Goal: Information Seeking & Learning: Learn about a topic

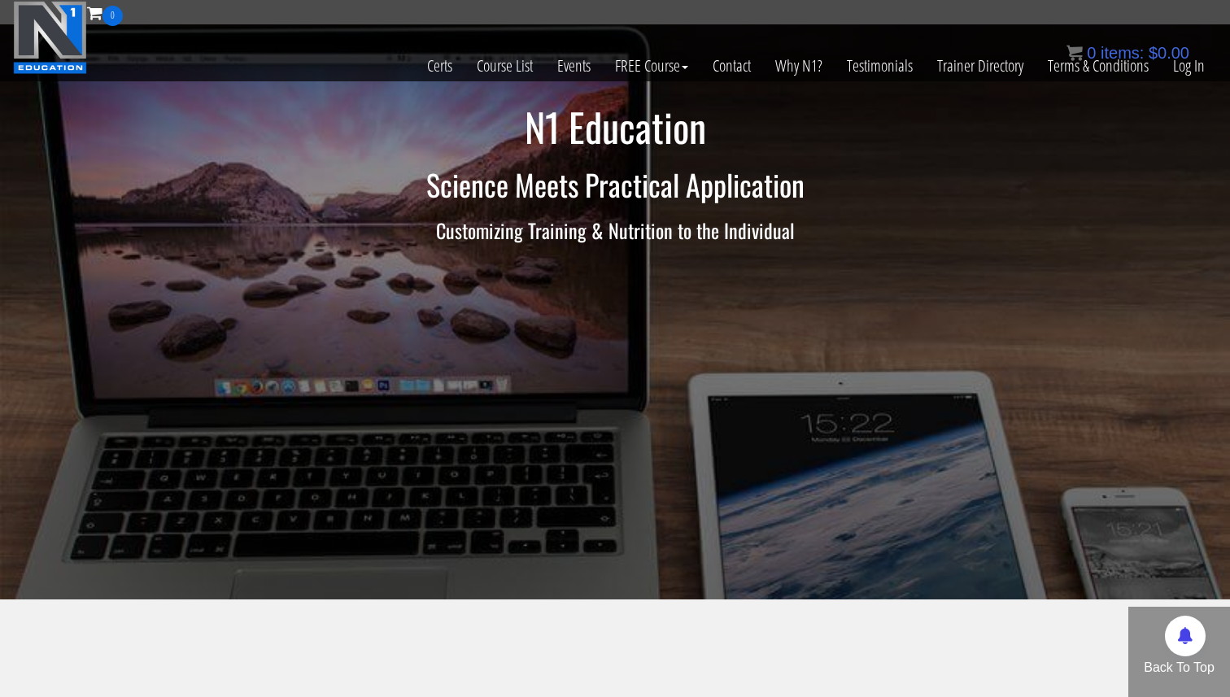
click at [1186, 62] on div "0 items: $ 0.00" at bounding box center [1127, 53] width 123 height 24
click at [1185, 70] on link "Log In" at bounding box center [1189, 66] width 56 height 80
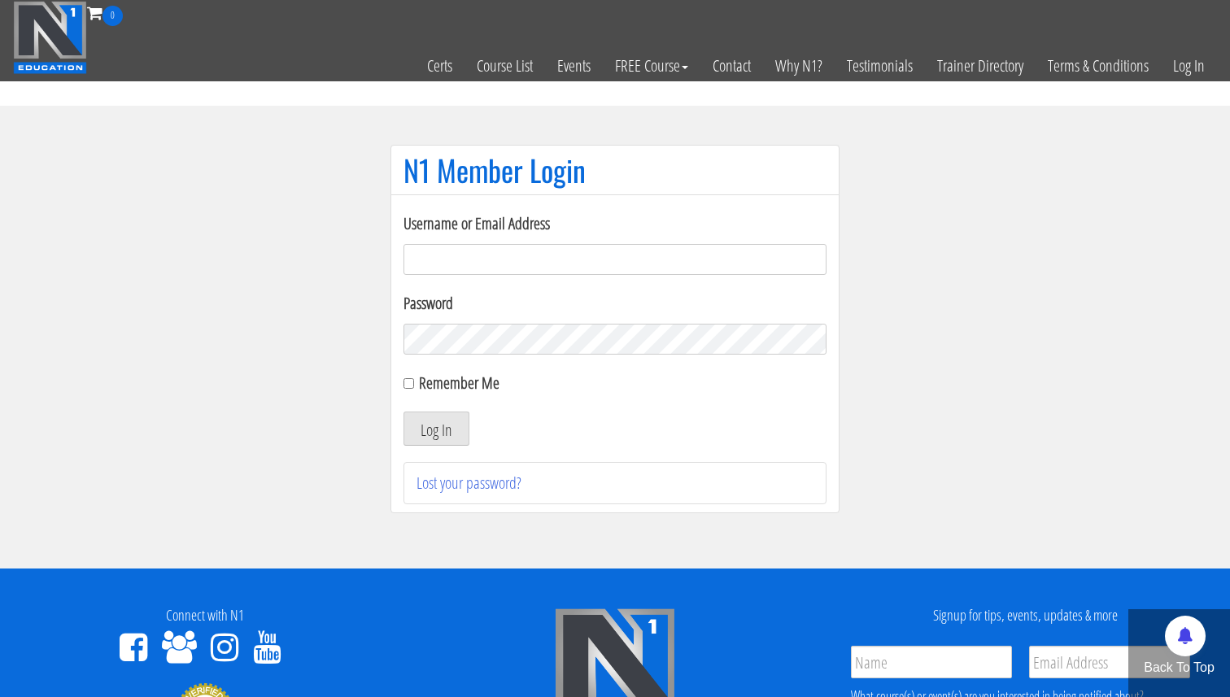
click at [560, 274] on input "Username or Email Address" at bounding box center [614, 259] width 423 height 31
type input "[EMAIL_ADDRESS][DOMAIN_NAME]"
click at [407, 382] on input "Remember Me" at bounding box center [408, 383] width 11 height 11
checkbox input "true"
click at [428, 425] on button "Log In" at bounding box center [436, 429] width 66 height 34
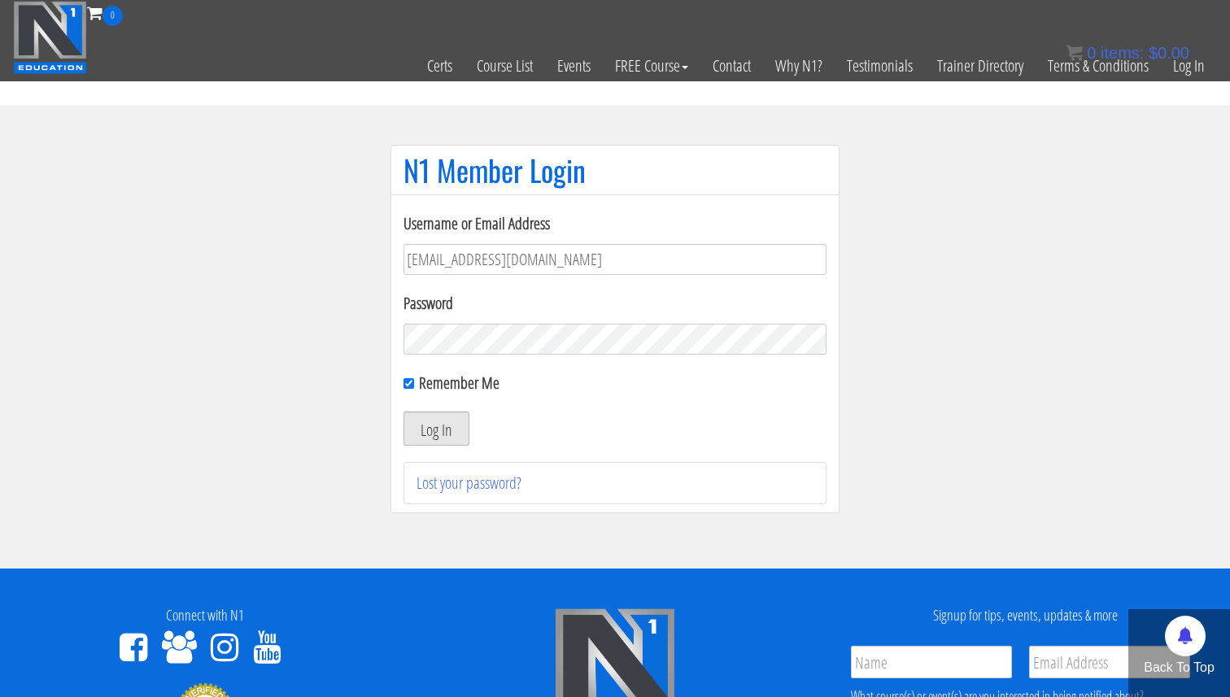
click at [443, 436] on button "Log In" at bounding box center [436, 429] width 66 height 34
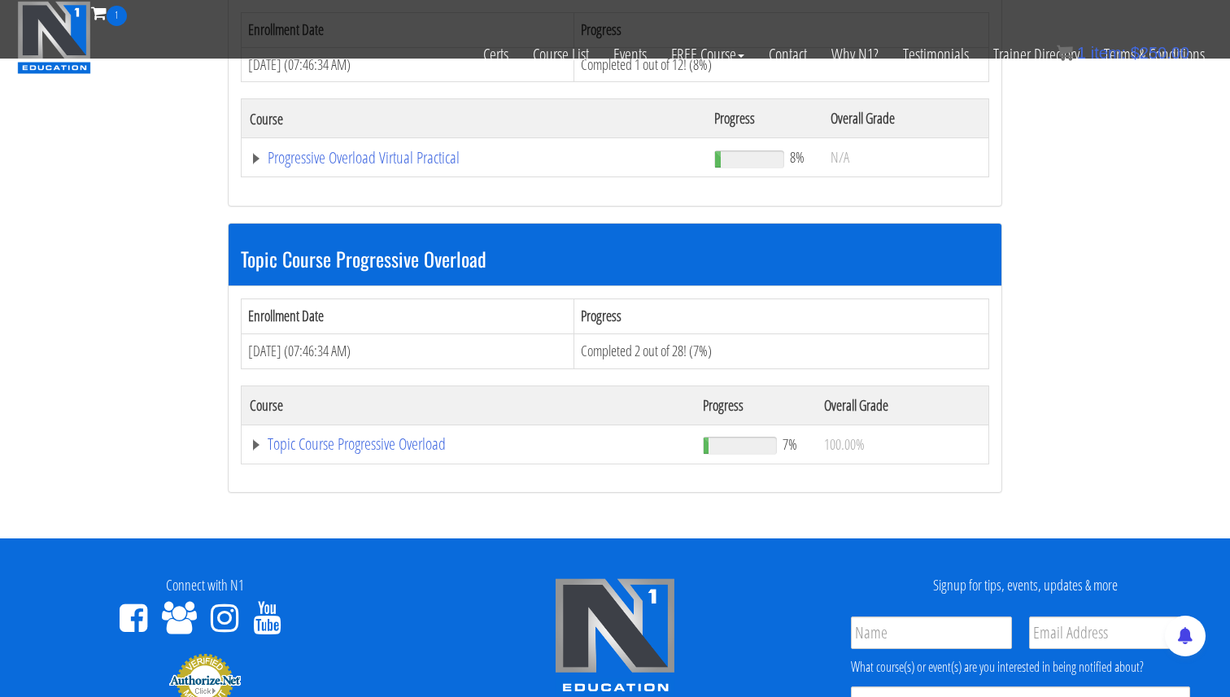
scroll to position [346, 0]
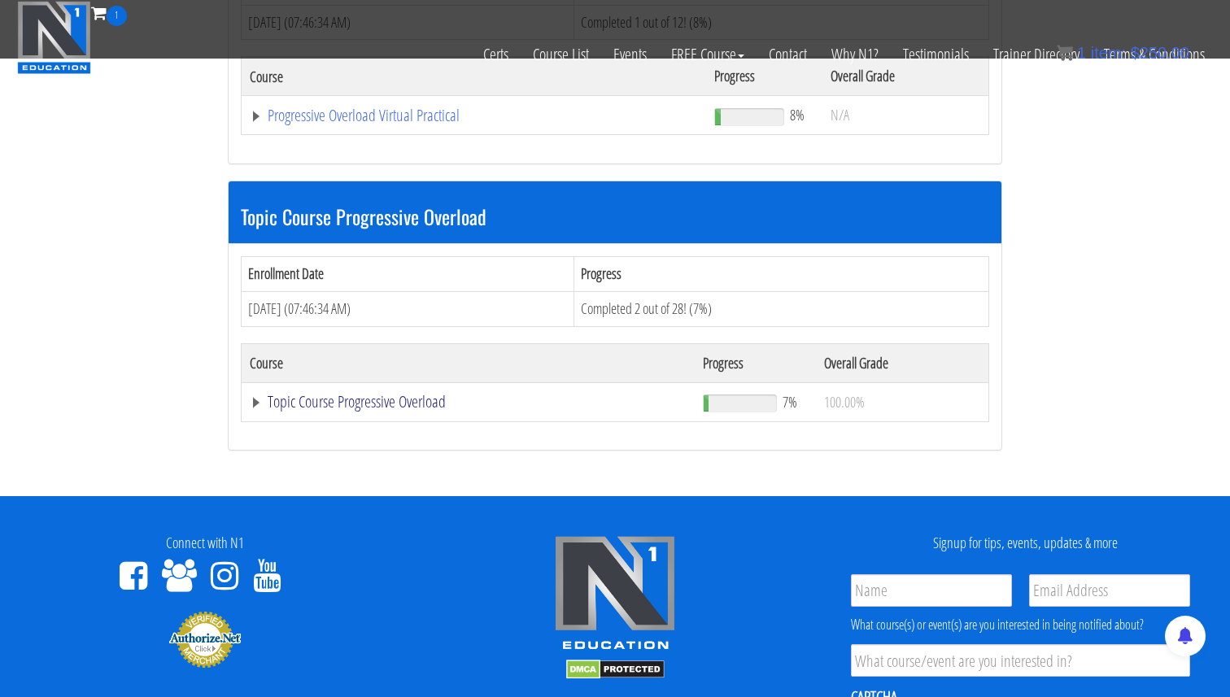
click at [387, 124] on link "Topic Course Progressive Overload" at bounding box center [474, 115] width 448 height 16
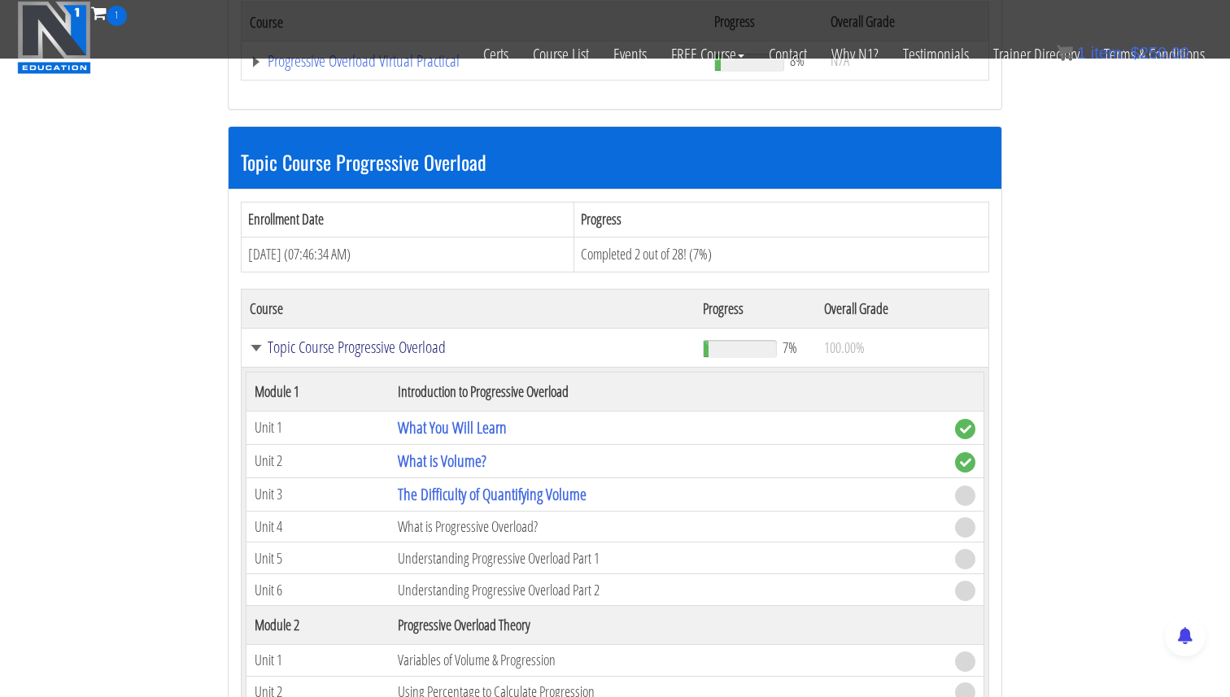
scroll to position [491, 0]
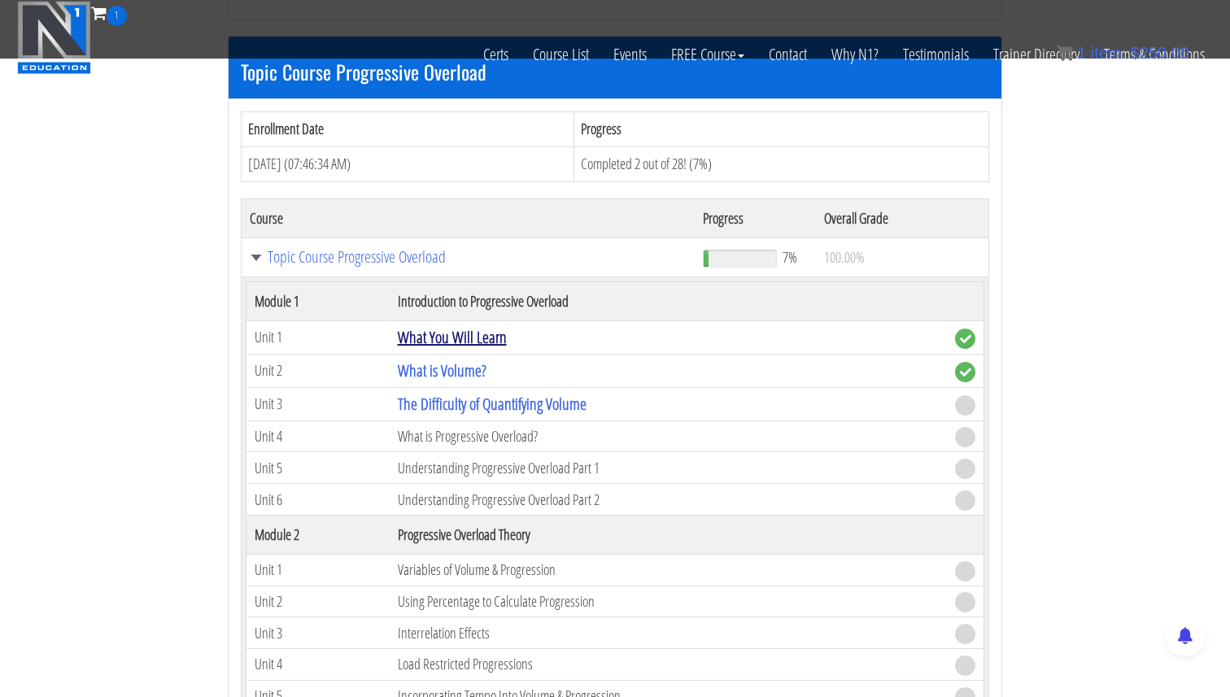
click at [447, 339] on link "What You Will Learn" at bounding box center [452, 337] width 109 height 22
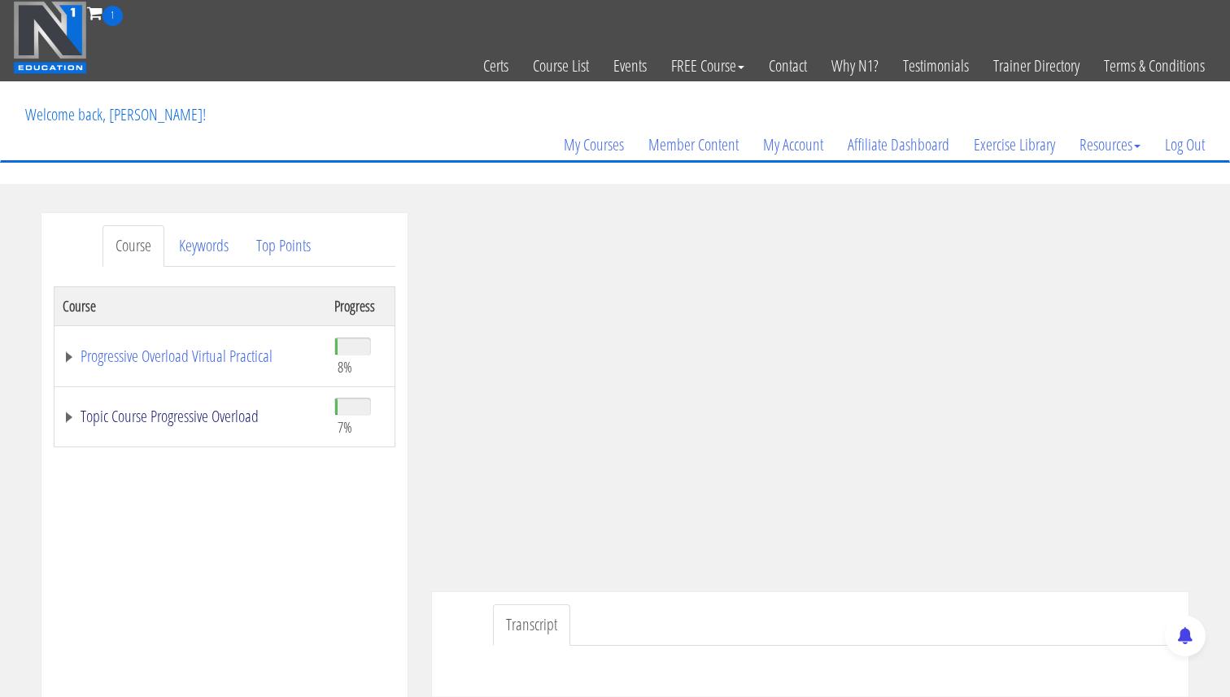
click at [71, 414] on link "Topic Course Progressive Overload" at bounding box center [190, 416] width 255 height 16
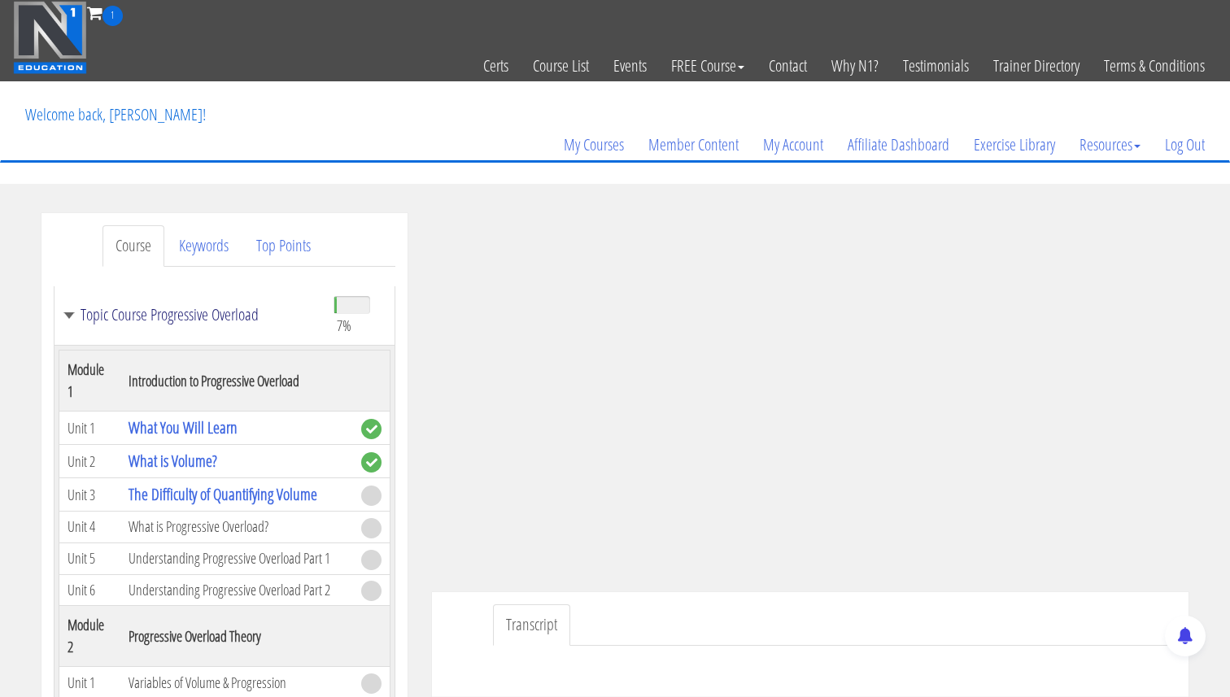
scroll to position [128, 0]
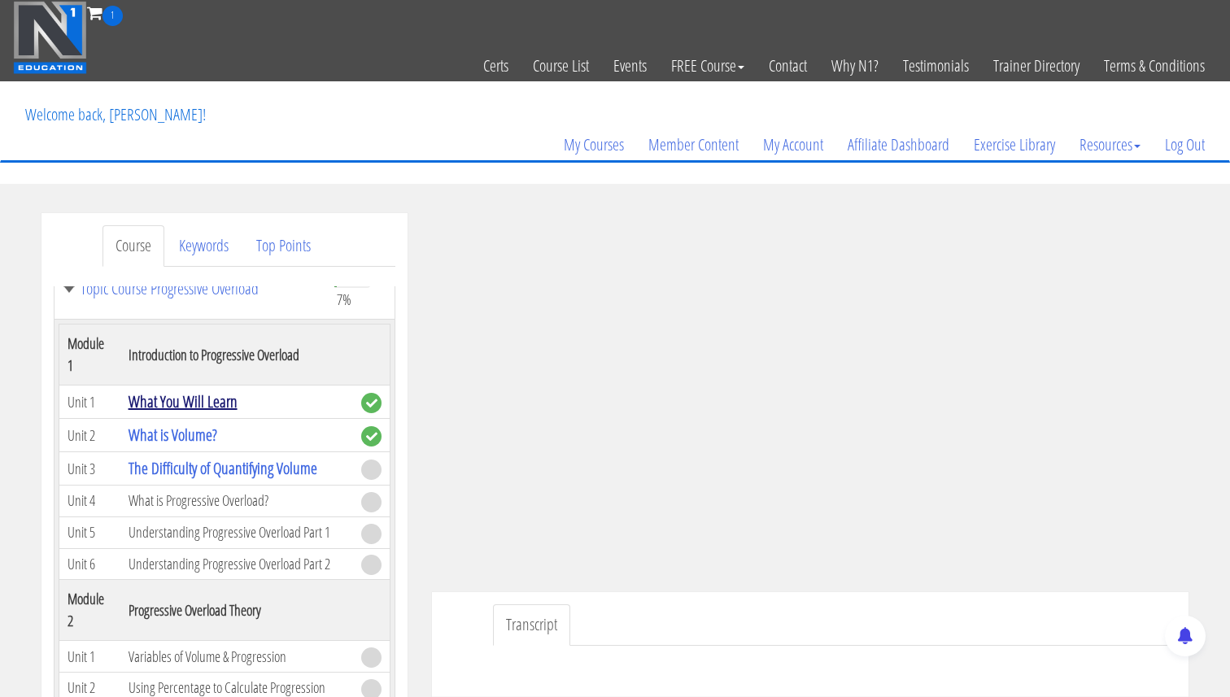
click at [178, 399] on link "What You Will Learn" at bounding box center [183, 401] width 109 height 22
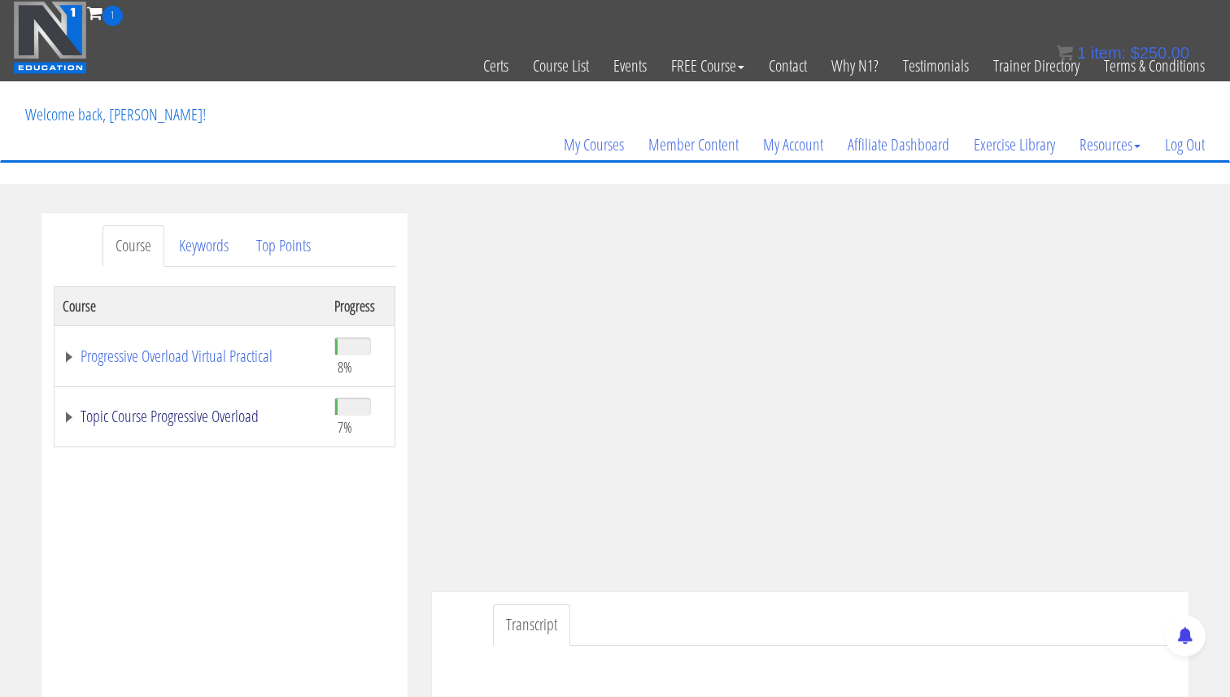
click at [65, 416] on link "Topic Course Progressive Overload" at bounding box center [190, 416] width 255 height 16
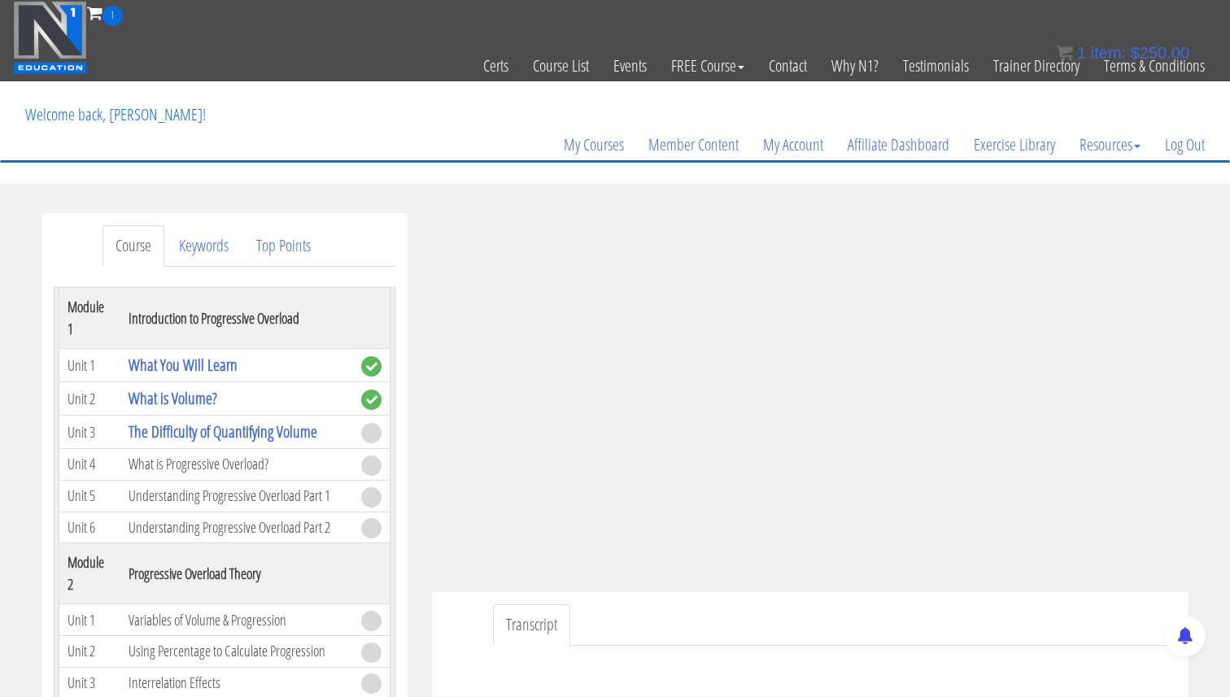
scroll to position [133, 0]
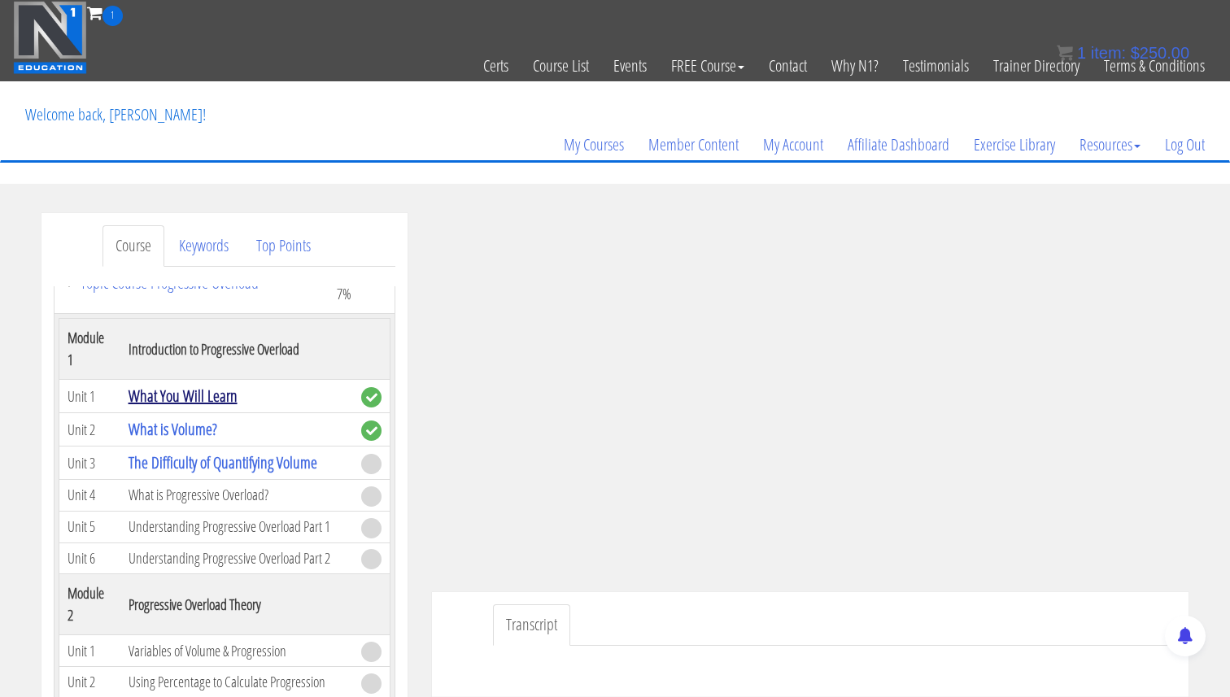
click at [183, 391] on link "What You Will Learn" at bounding box center [183, 396] width 109 height 22
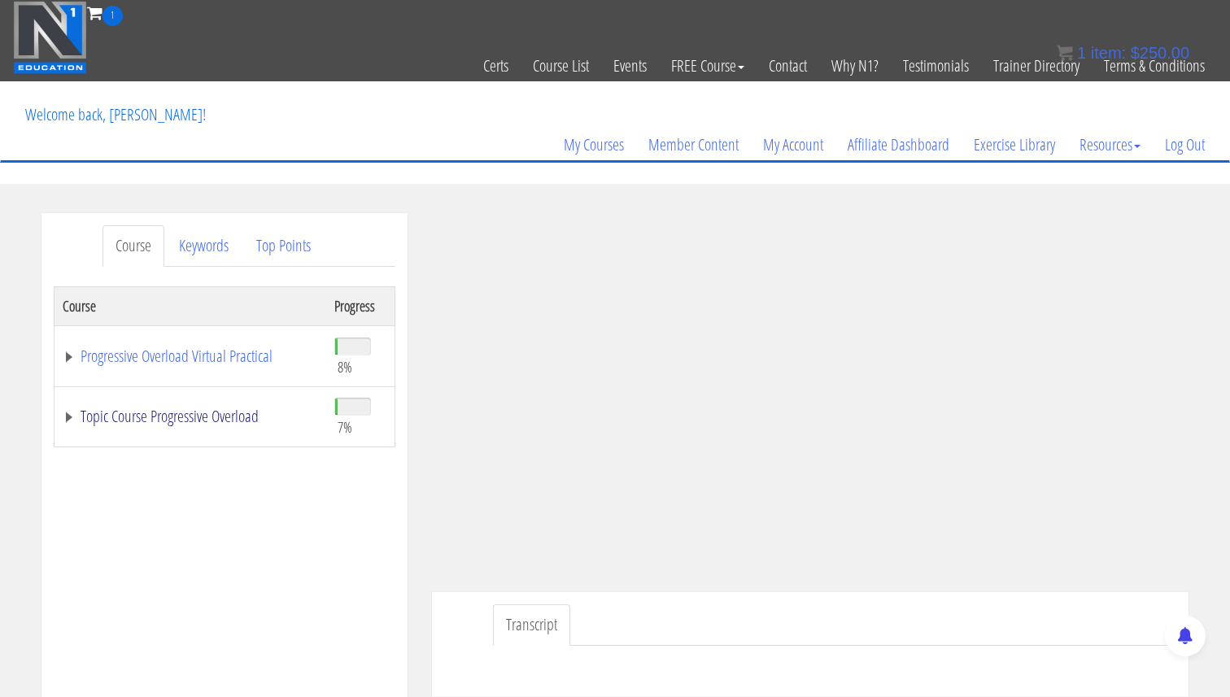
click at [68, 416] on link "Topic Course Progressive Overload" at bounding box center [190, 416] width 255 height 16
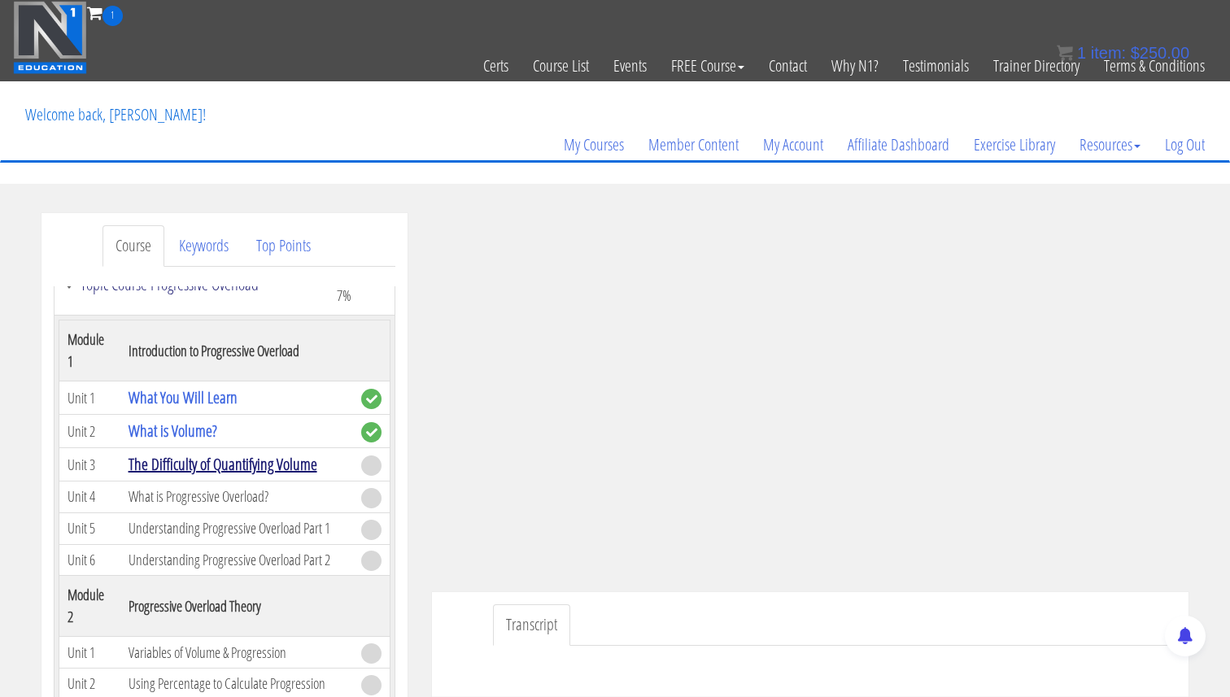
scroll to position [173, 0]
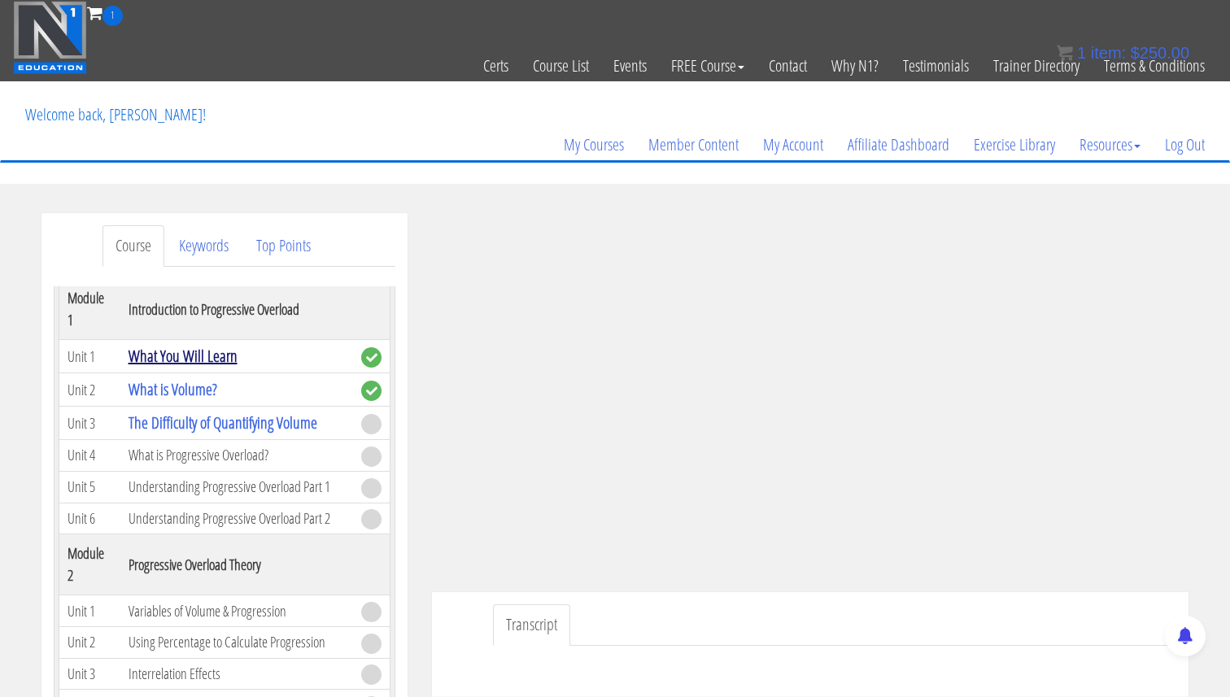
click at [183, 355] on link "What You Will Learn" at bounding box center [183, 356] width 109 height 22
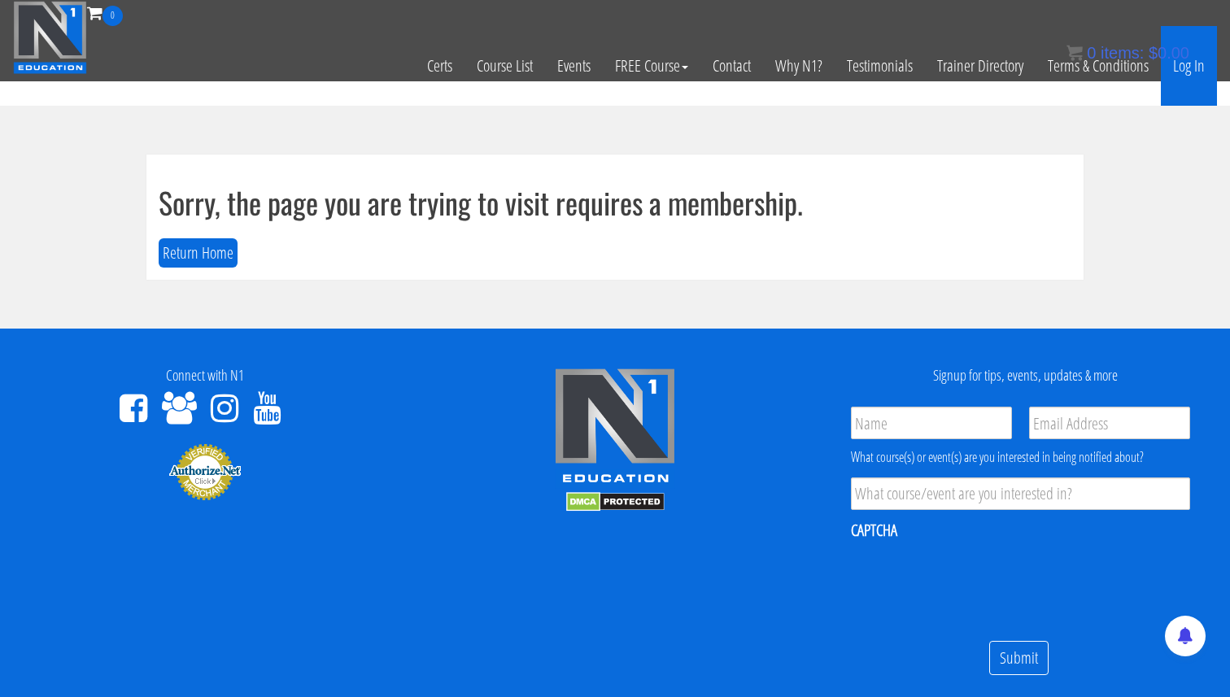
click at [1191, 68] on link "Log In" at bounding box center [1189, 66] width 56 height 80
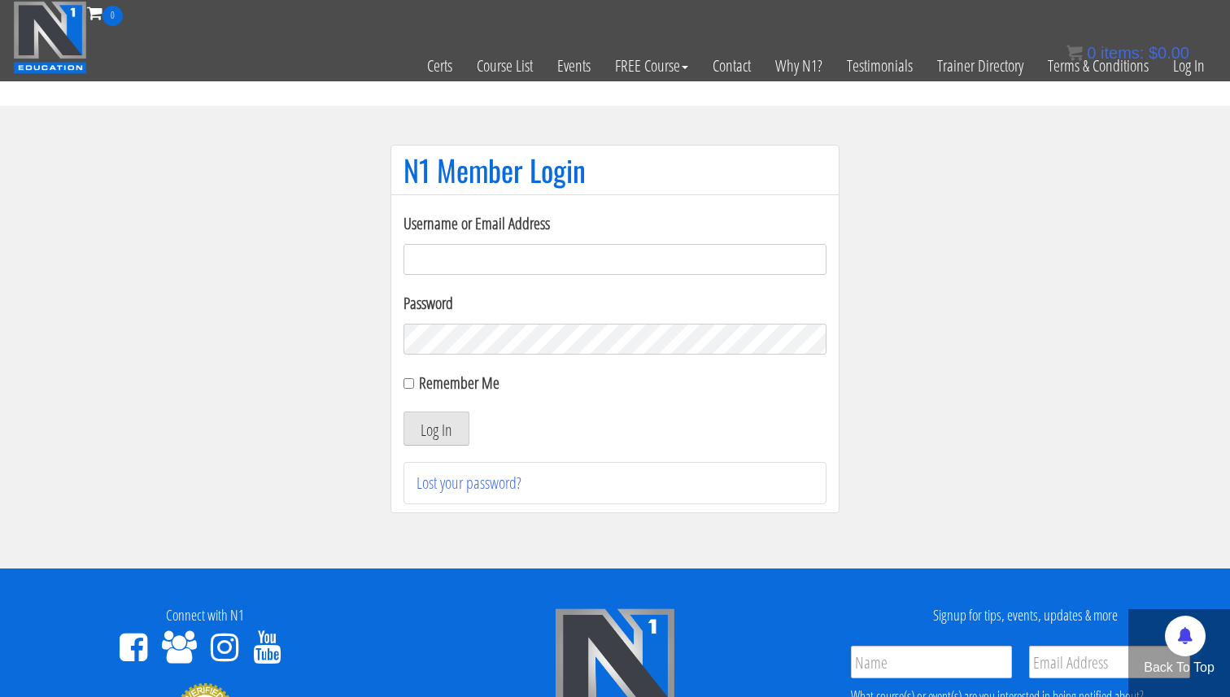
click at [709, 249] on input "Username or Email Address" at bounding box center [614, 259] width 423 height 31
type input "academy@physica.cl"
click at [448, 420] on button "Log In" at bounding box center [436, 429] width 66 height 34
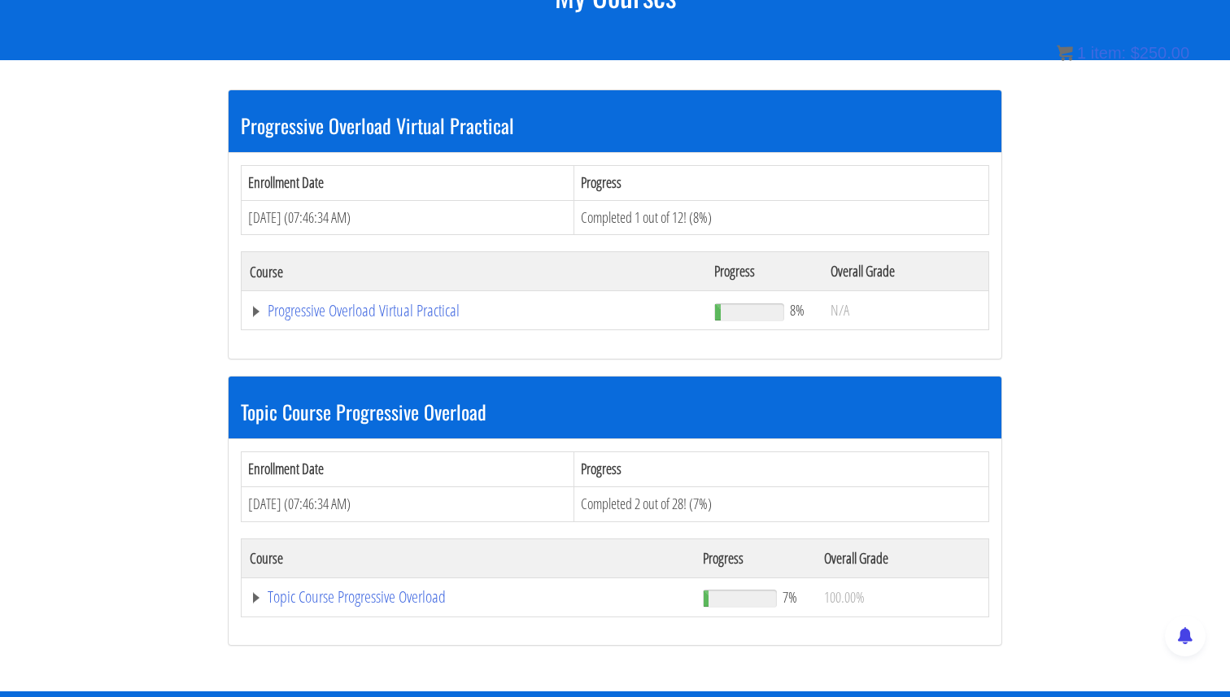
scroll to position [292, 0]
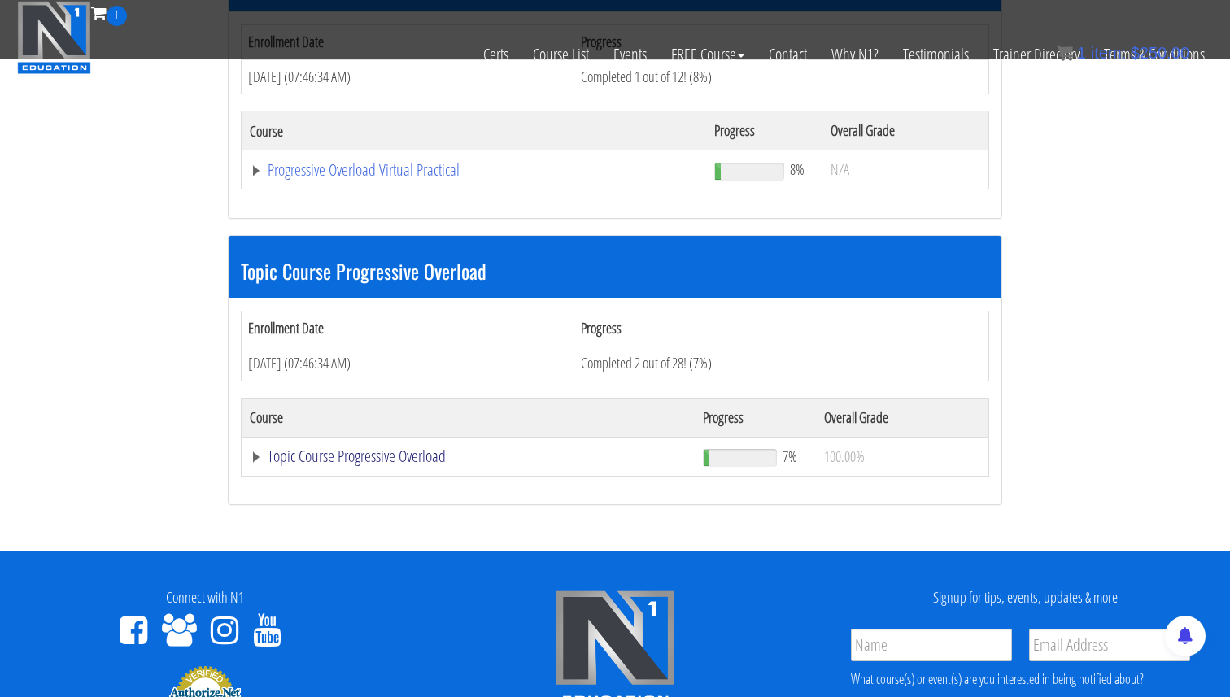
click at [311, 178] on link "Topic Course Progressive Overload" at bounding box center [474, 170] width 448 height 16
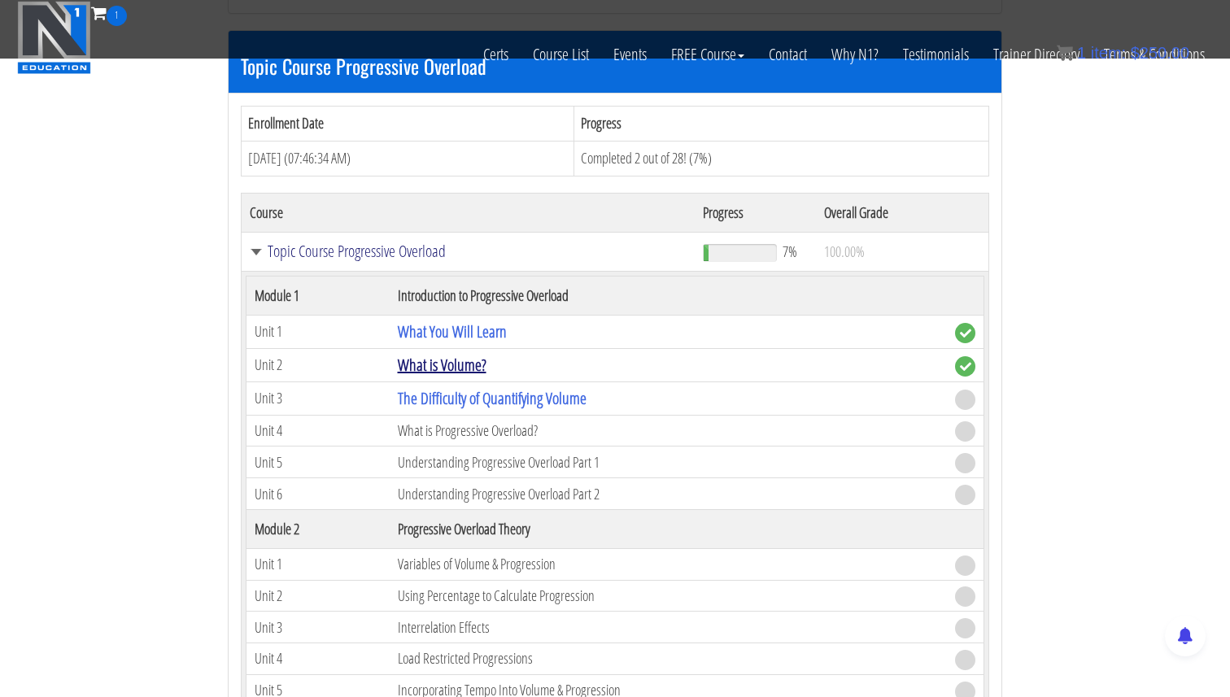
scroll to position [511, 0]
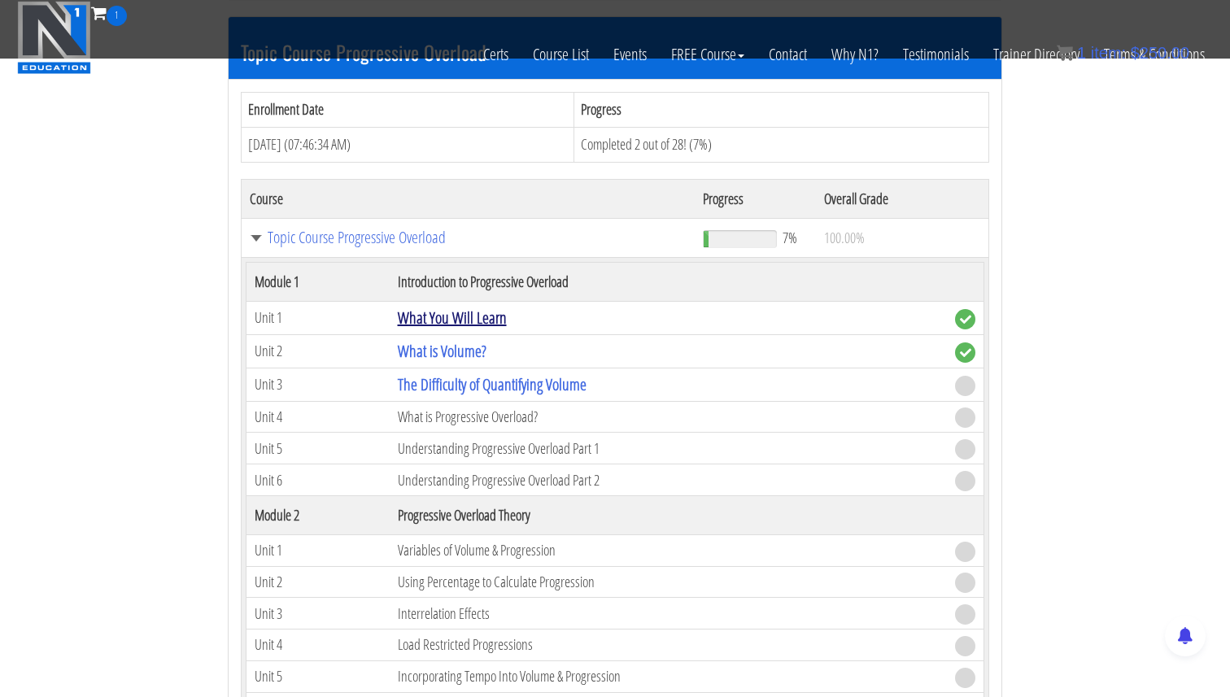
click at [425, 321] on link "What You Will Learn" at bounding box center [452, 318] width 109 height 22
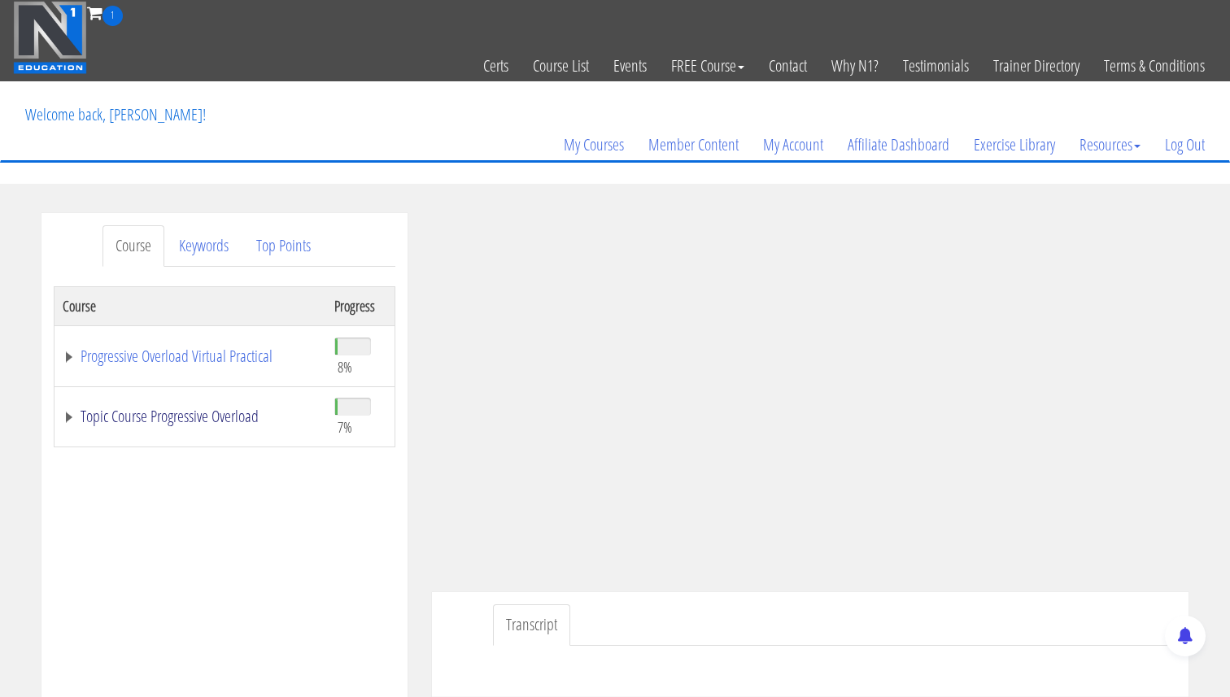
click at [68, 416] on link "Topic Course Progressive Overload" at bounding box center [190, 416] width 255 height 16
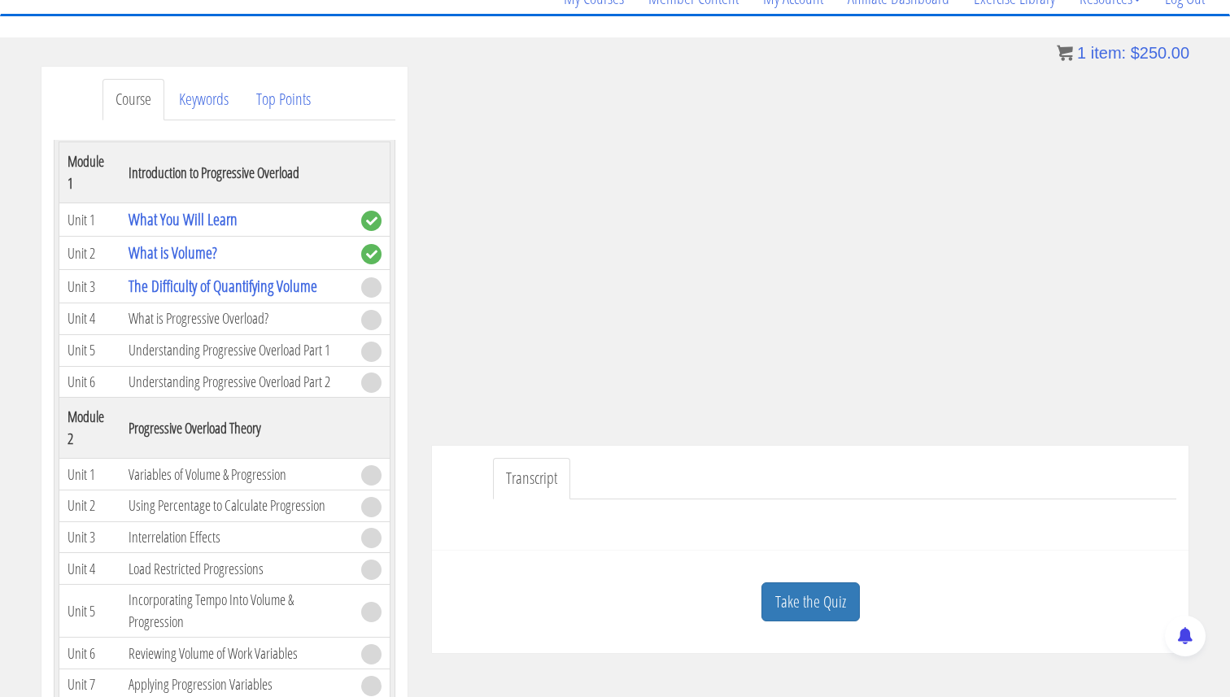
scroll to position [229, 0]
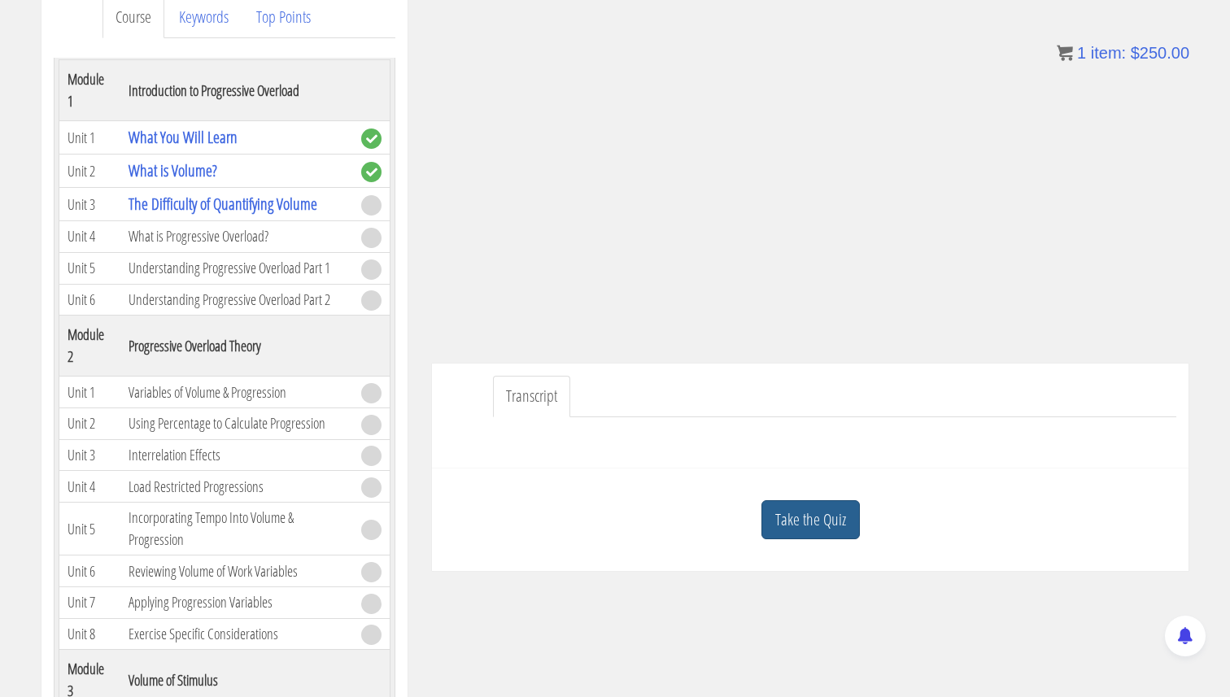
click at [830, 512] on link "Take the Quiz" at bounding box center [810, 520] width 98 height 40
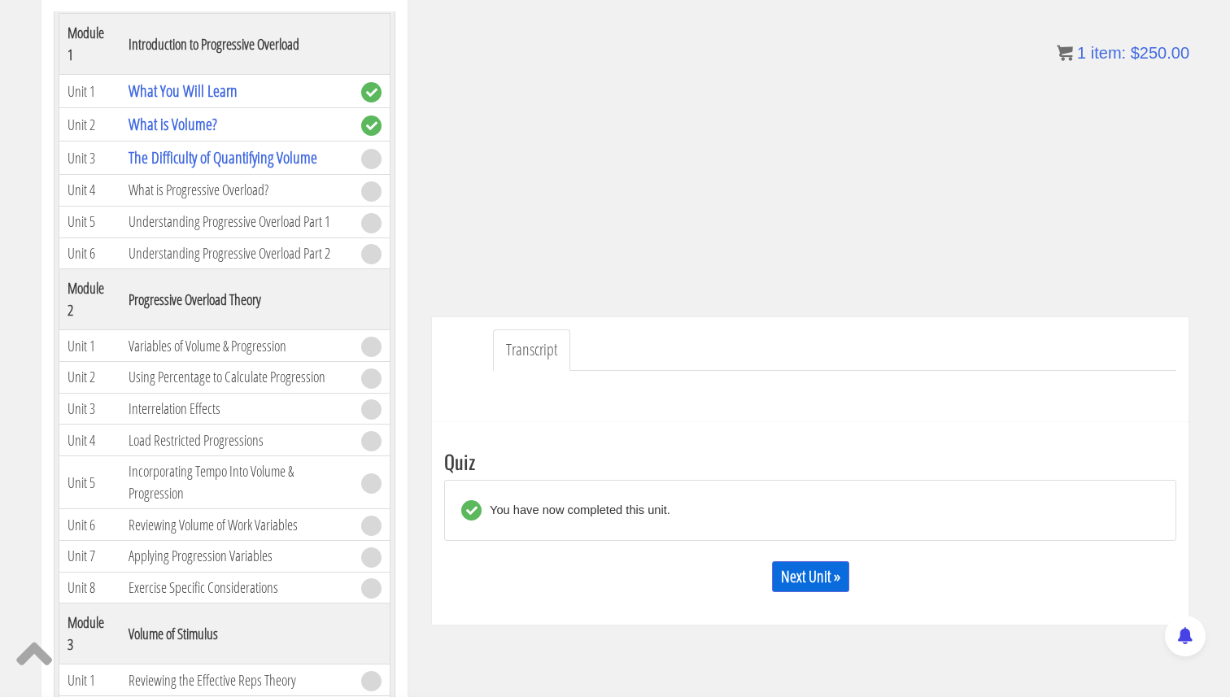
scroll to position [285, 0]
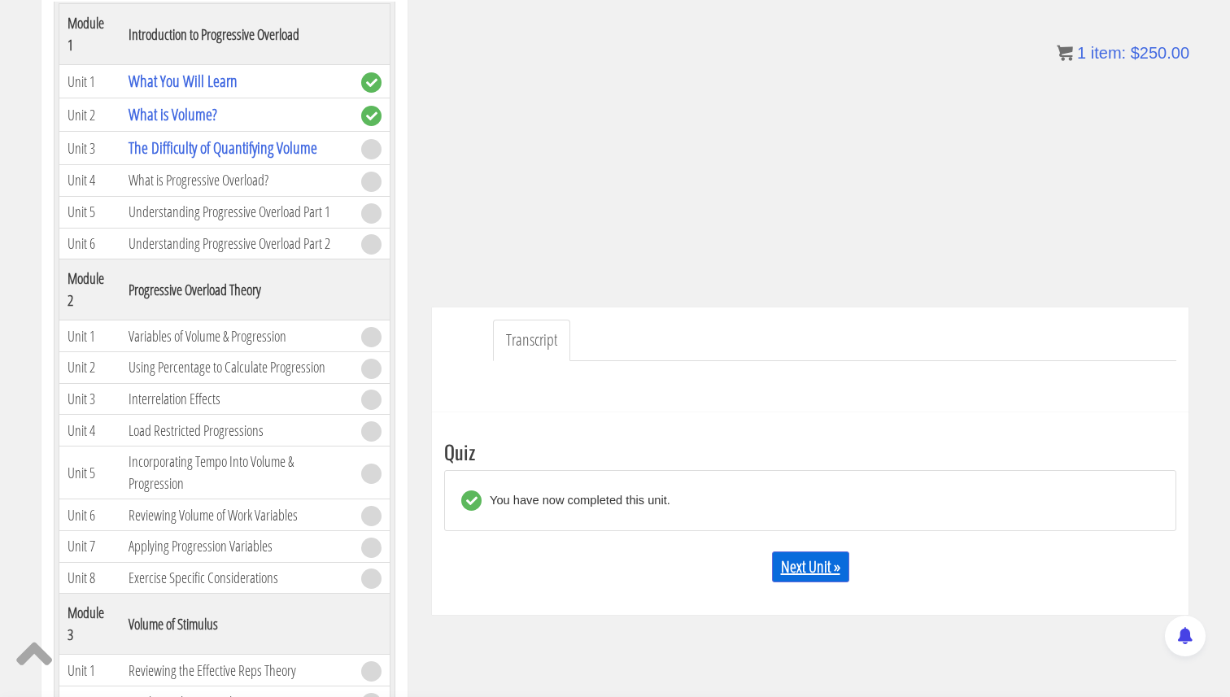
click at [812, 567] on link "Next Unit »" at bounding box center [810, 566] width 77 height 31
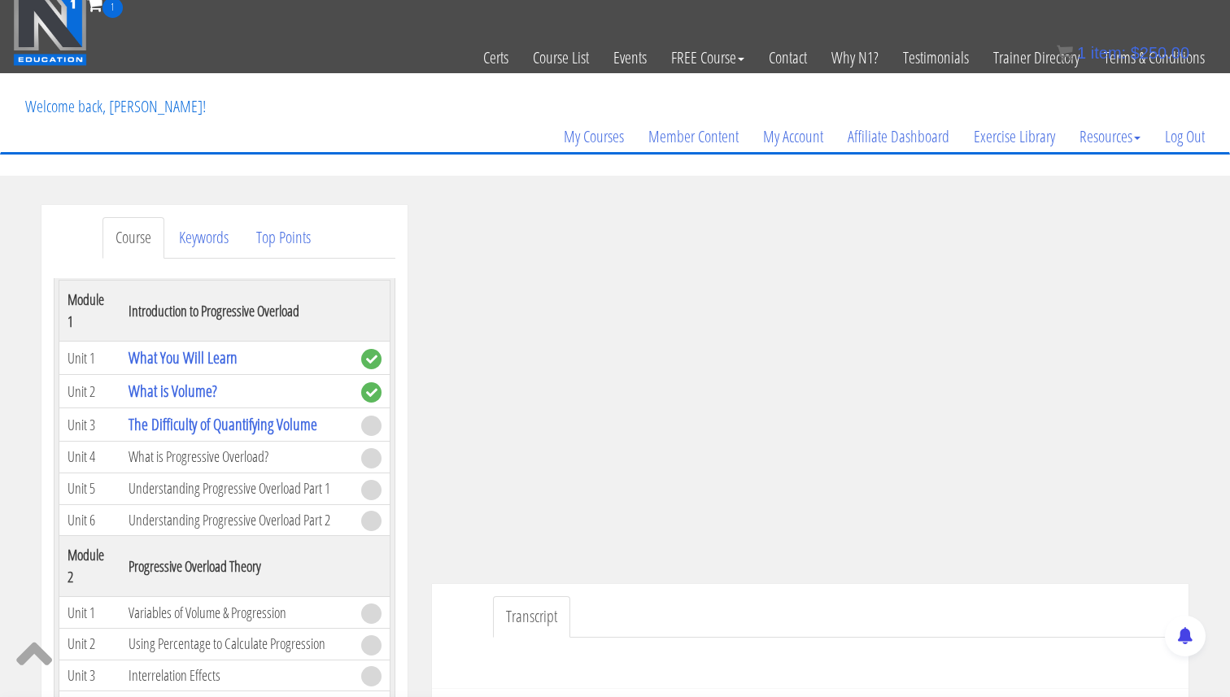
scroll to position [31, 0]
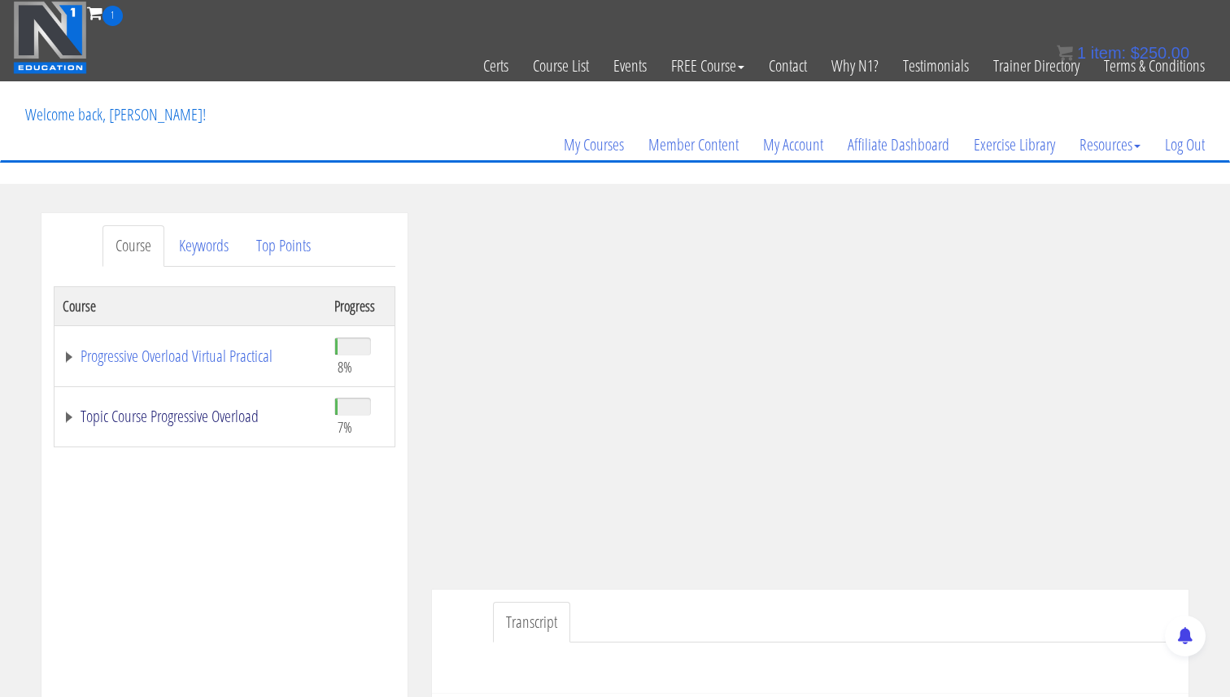
click at [64, 416] on link "Topic Course Progressive Overload" at bounding box center [190, 416] width 255 height 16
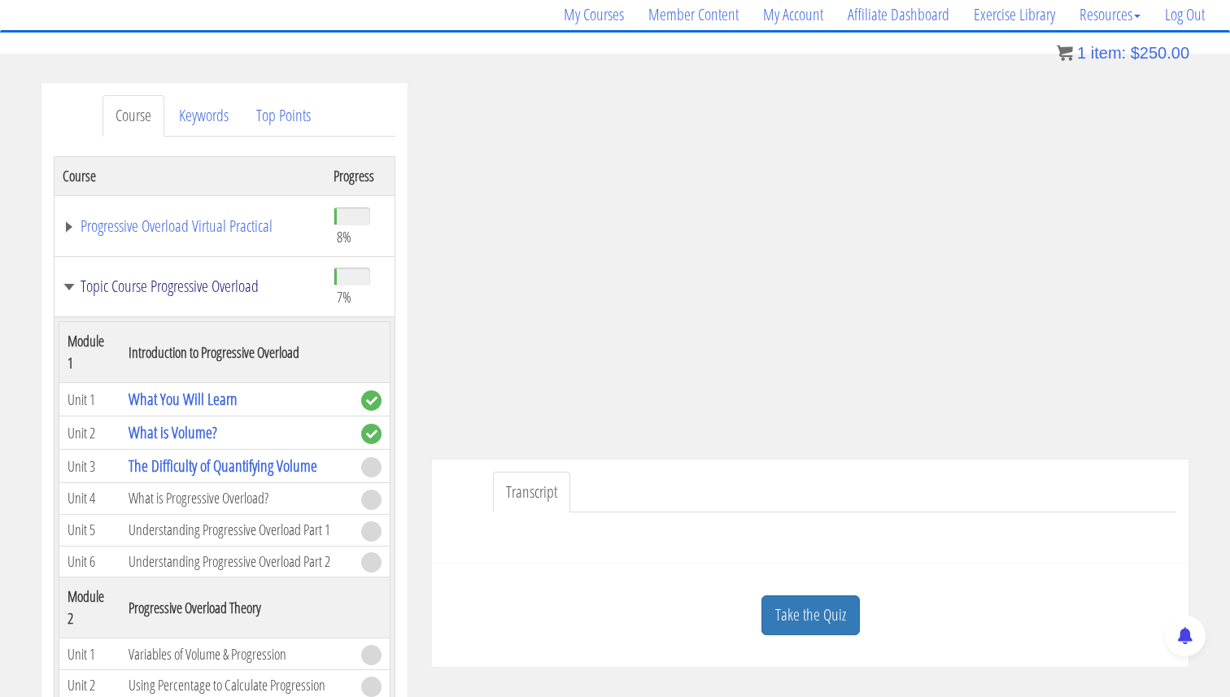
scroll to position [112, 0]
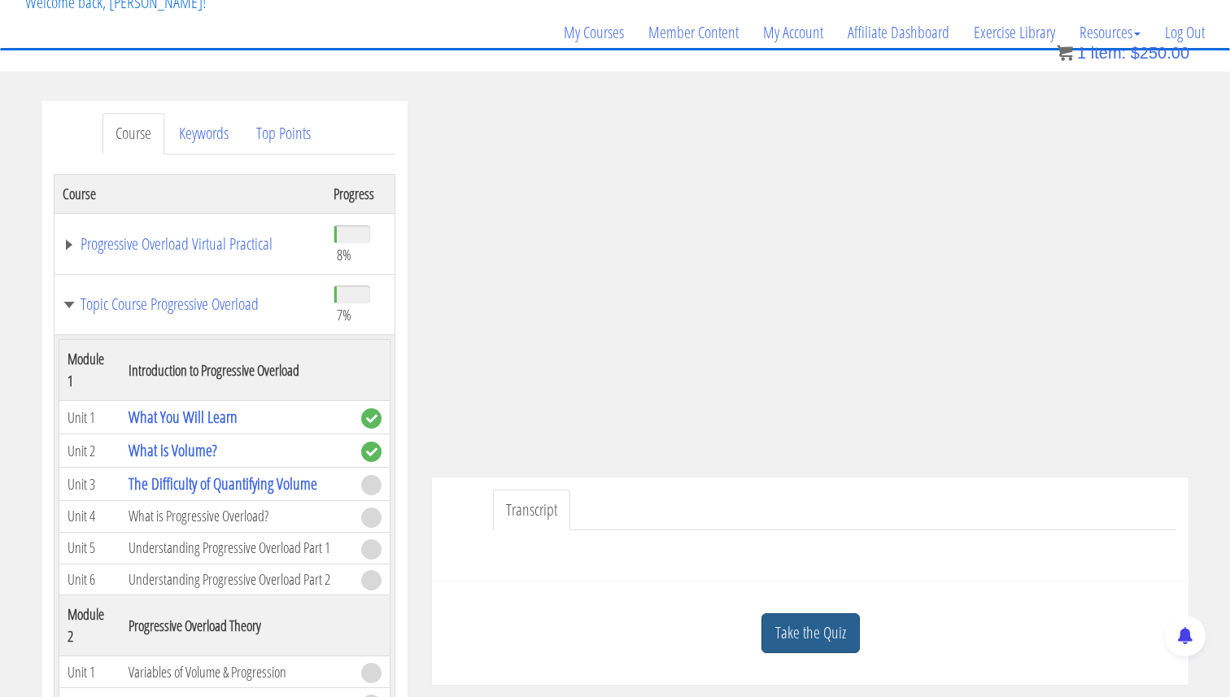
click at [821, 625] on link "Take the Quiz" at bounding box center [810, 633] width 98 height 40
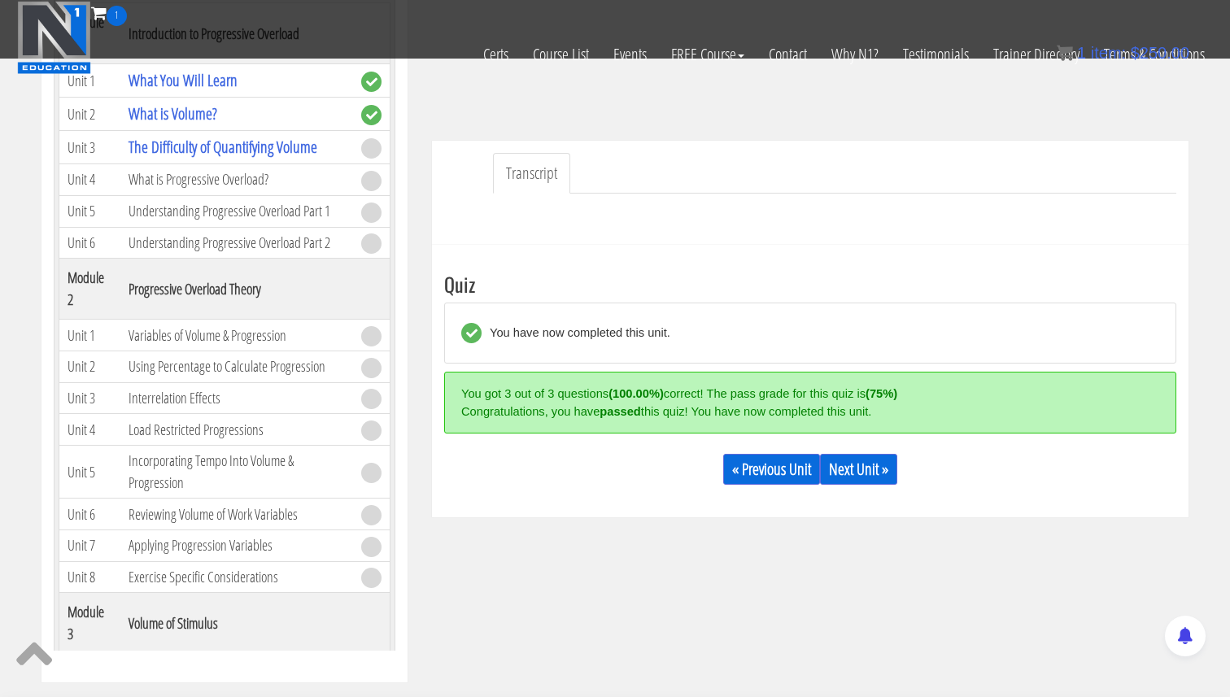
scroll to position [345, 0]
click at [872, 469] on link "Next Unit »" at bounding box center [858, 470] width 77 height 31
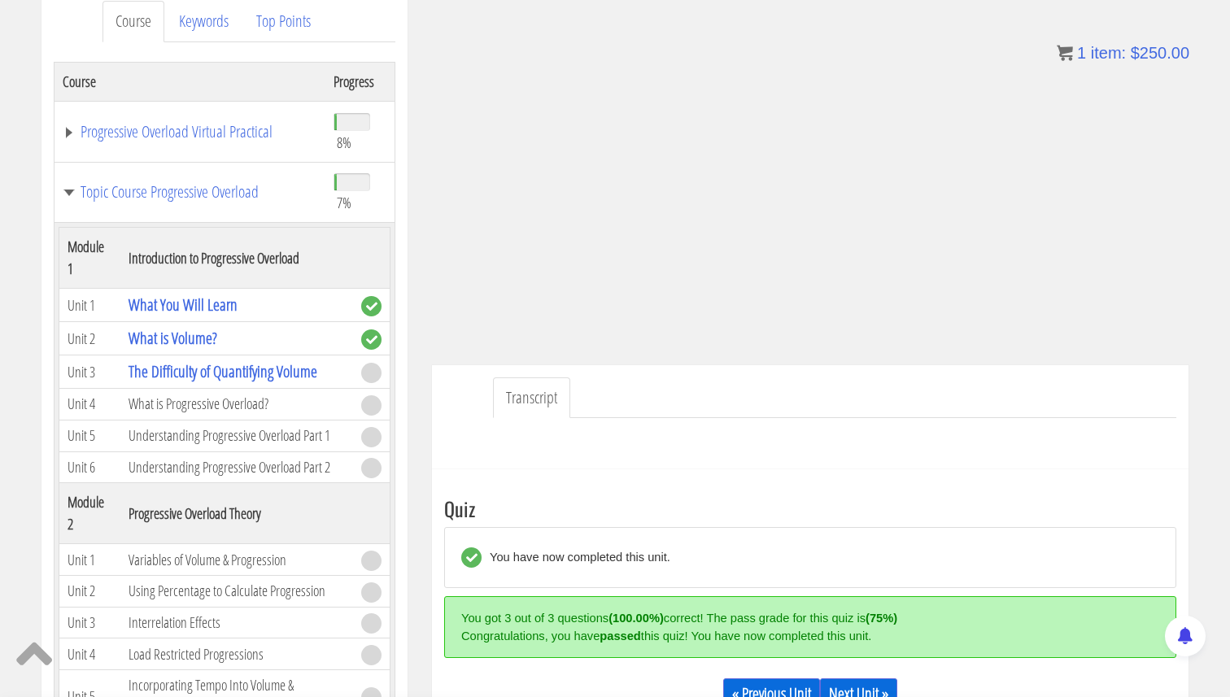
scroll to position [224, 0]
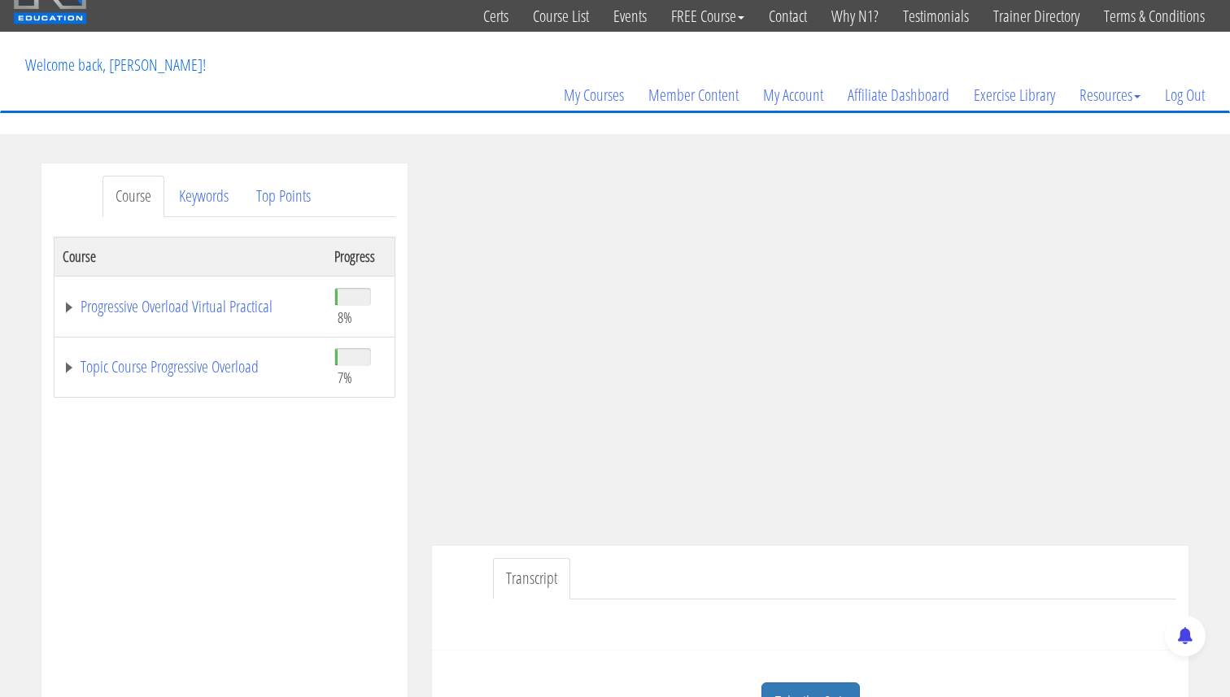
scroll to position [48, 0]
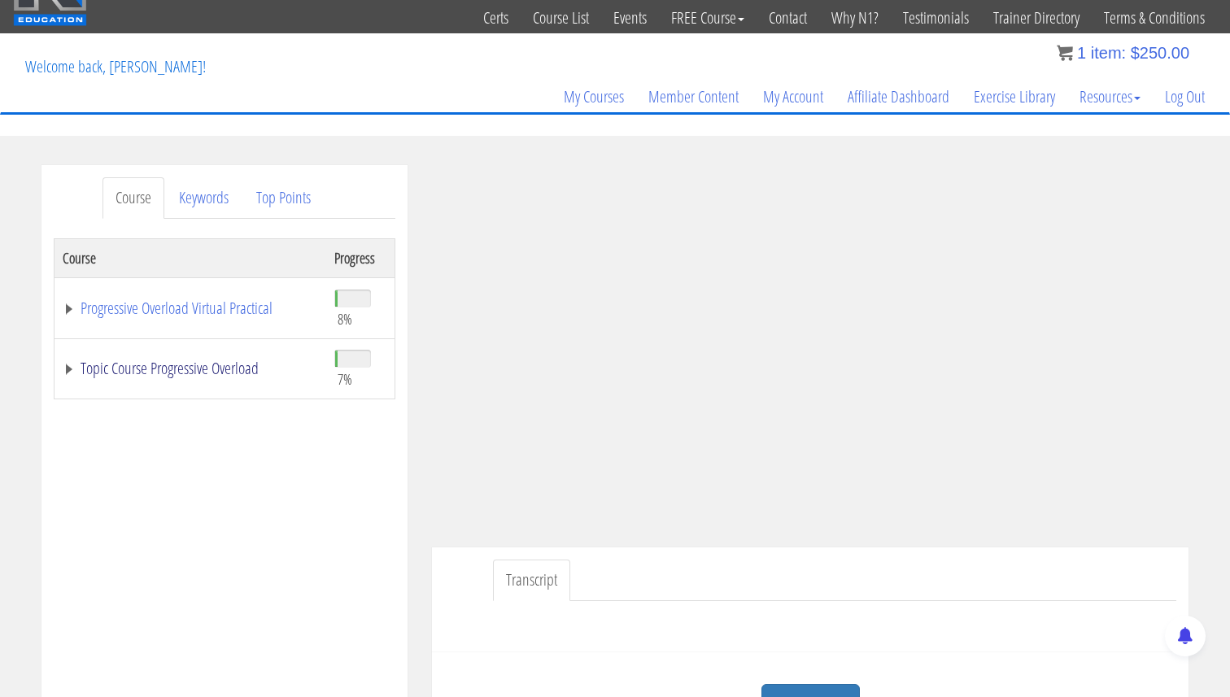
click at [70, 372] on link "Topic Course Progressive Overload" at bounding box center [190, 368] width 255 height 16
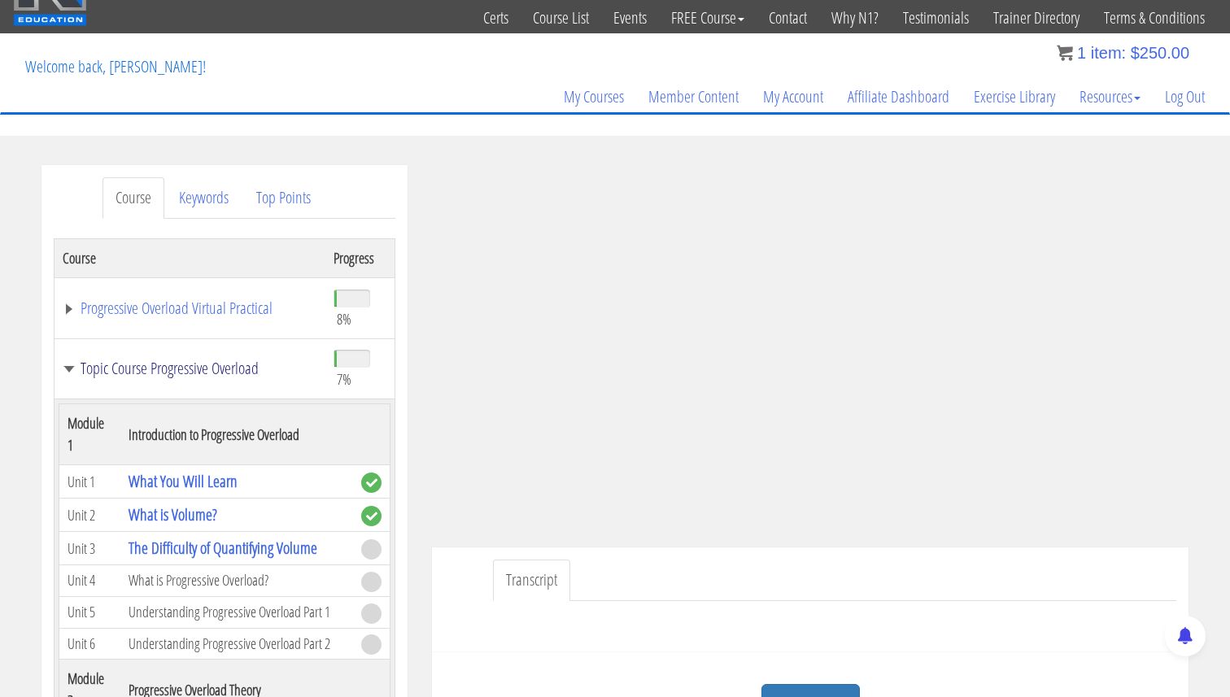
scroll to position [198, 0]
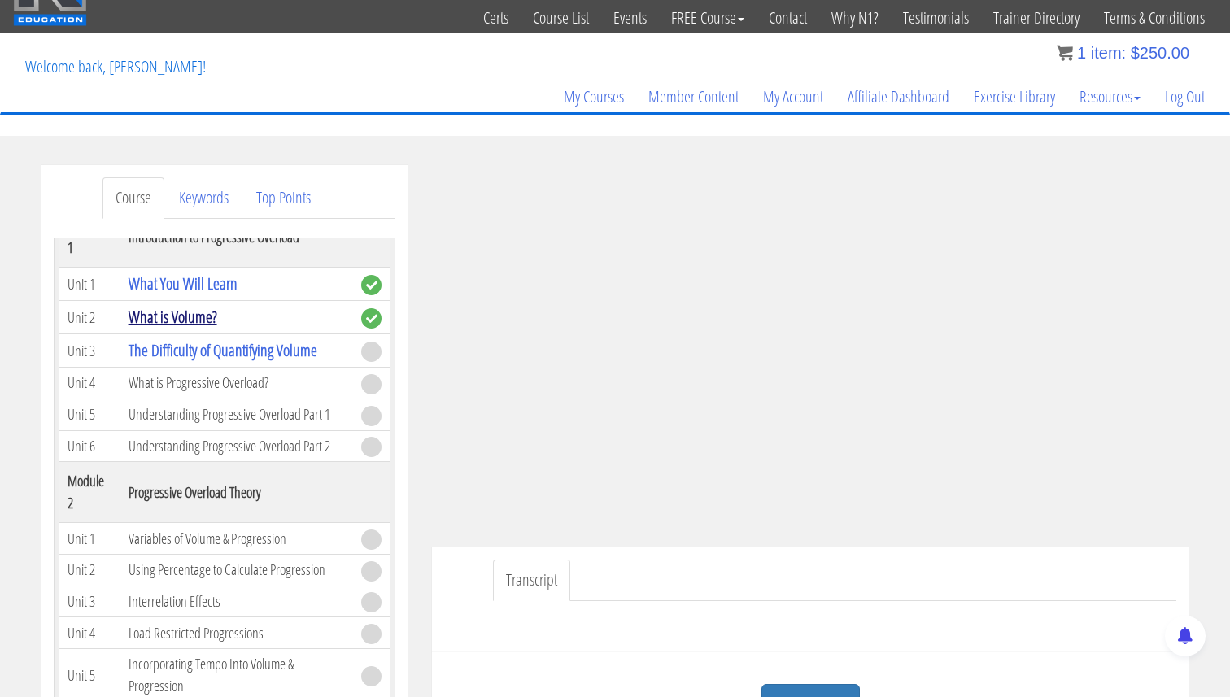
click at [157, 324] on link "What is Volume?" at bounding box center [173, 317] width 89 height 22
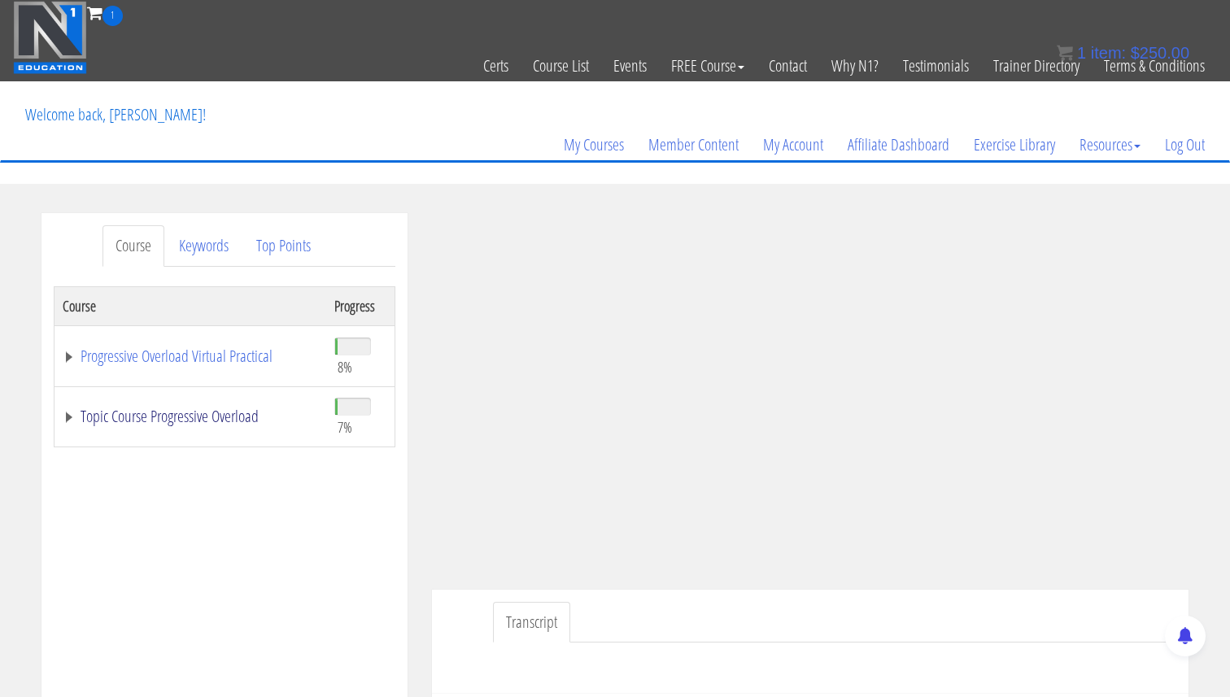
click at [66, 415] on link "Topic Course Progressive Overload" at bounding box center [190, 416] width 255 height 16
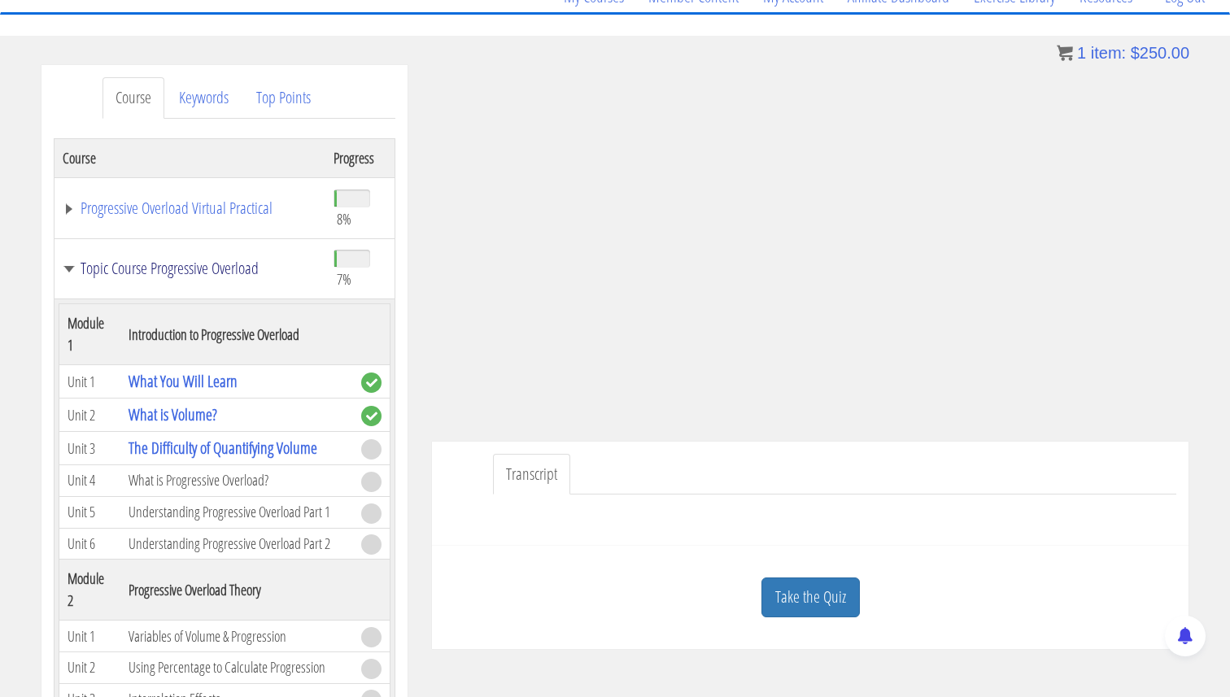
scroll to position [147, 0]
click at [209, 444] on link "The Difficulty of Quantifying Volume" at bounding box center [223, 449] width 189 height 22
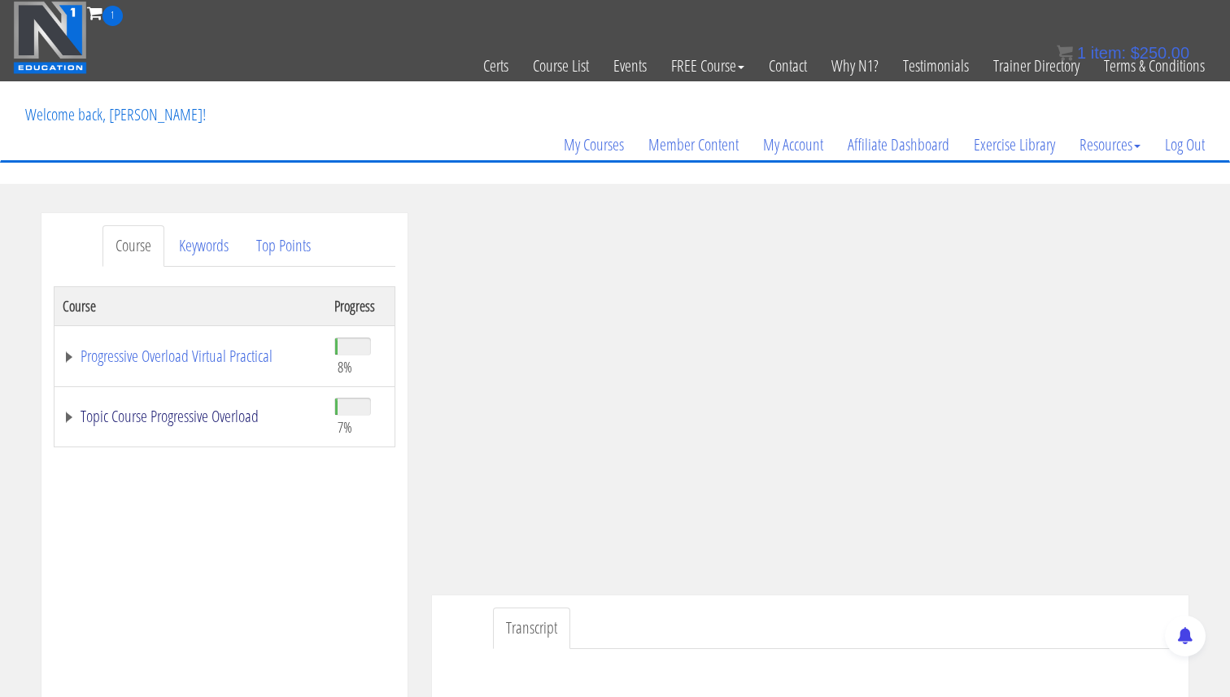
click at [72, 419] on link "Topic Course Progressive Overload" at bounding box center [190, 416] width 255 height 16
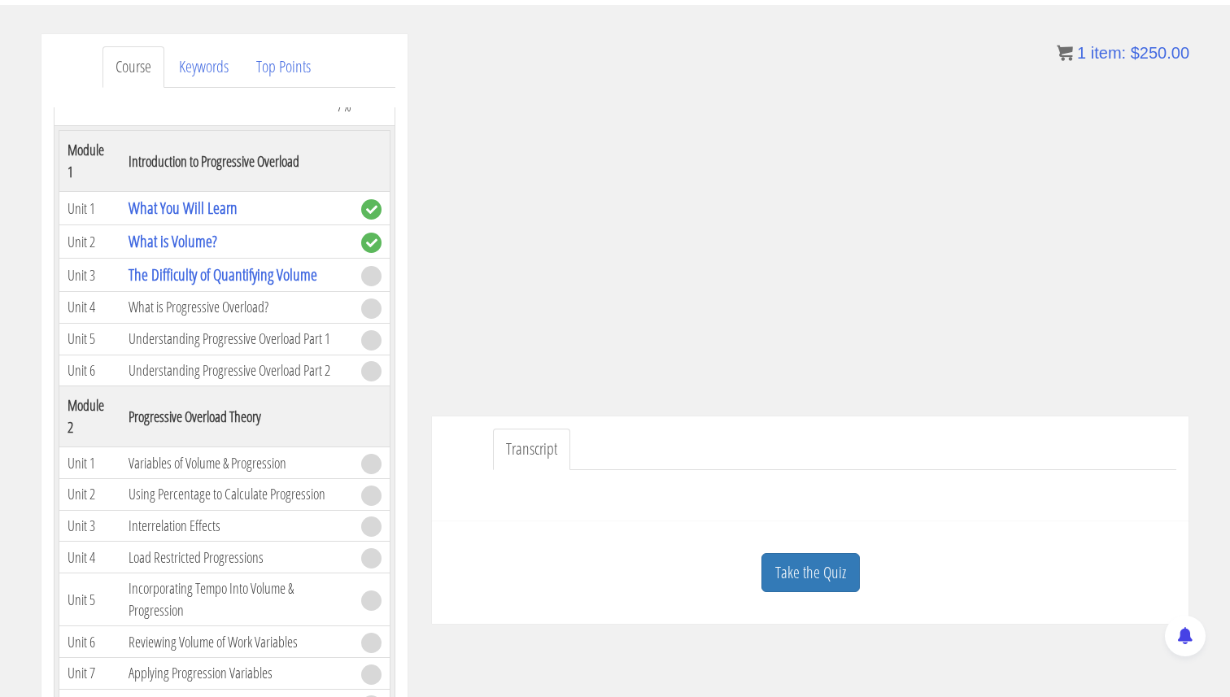
scroll to position [214, 0]
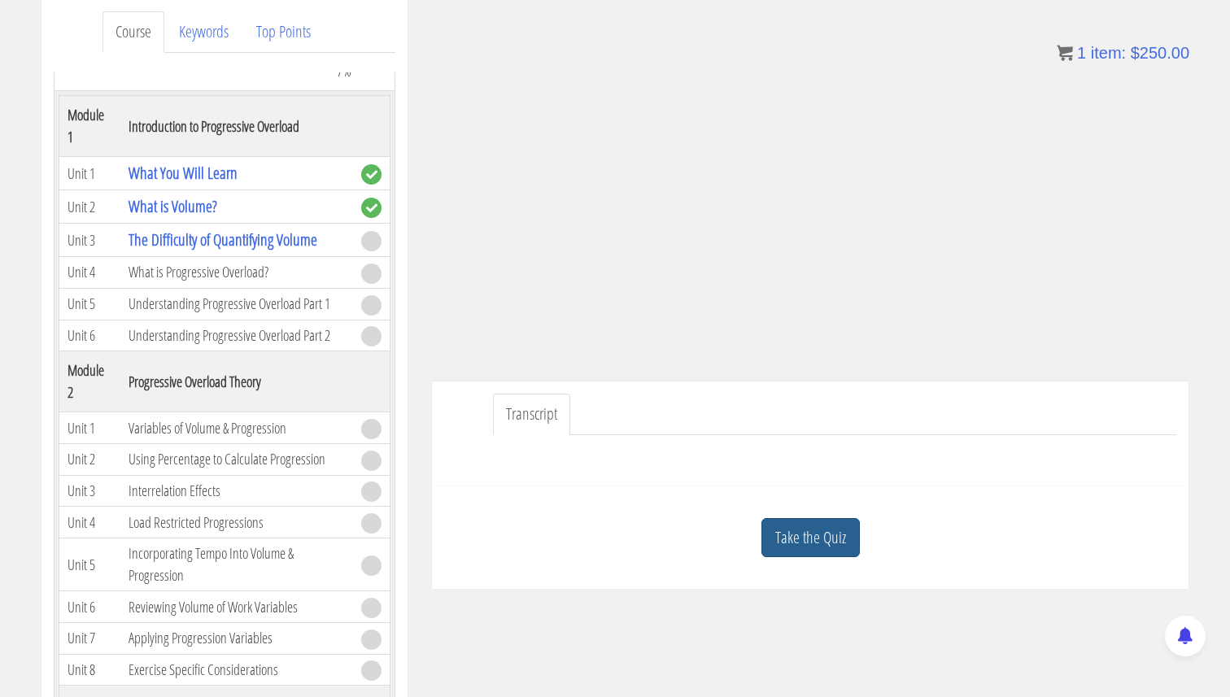
click at [803, 534] on link "Take the Quiz" at bounding box center [810, 538] width 98 height 40
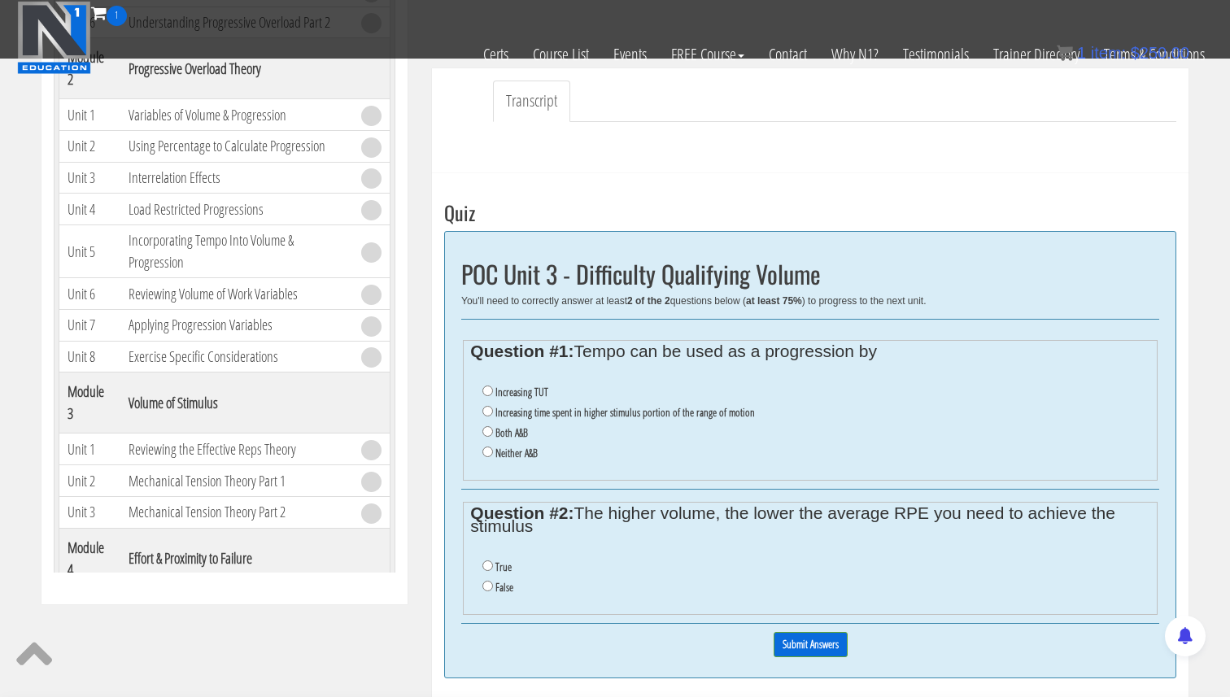
scroll to position [422, 0]
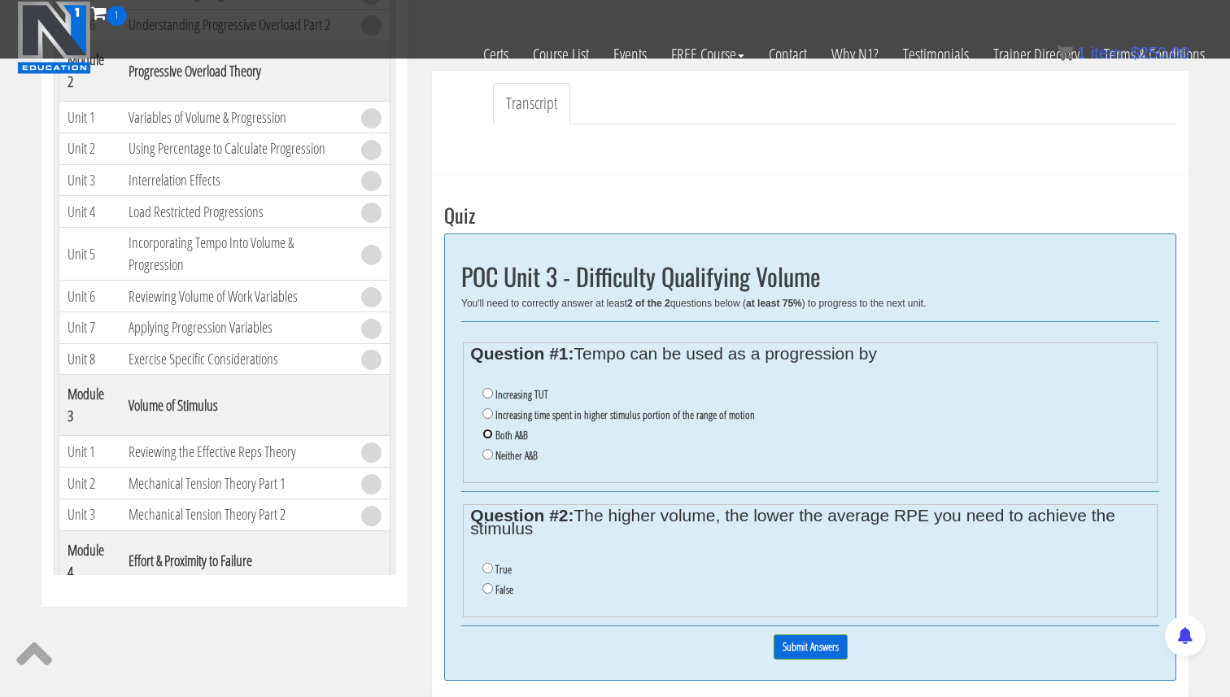
click at [488, 434] on input "Both A&B" at bounding box center [487, 434] width 11 height 11
radio input "true"
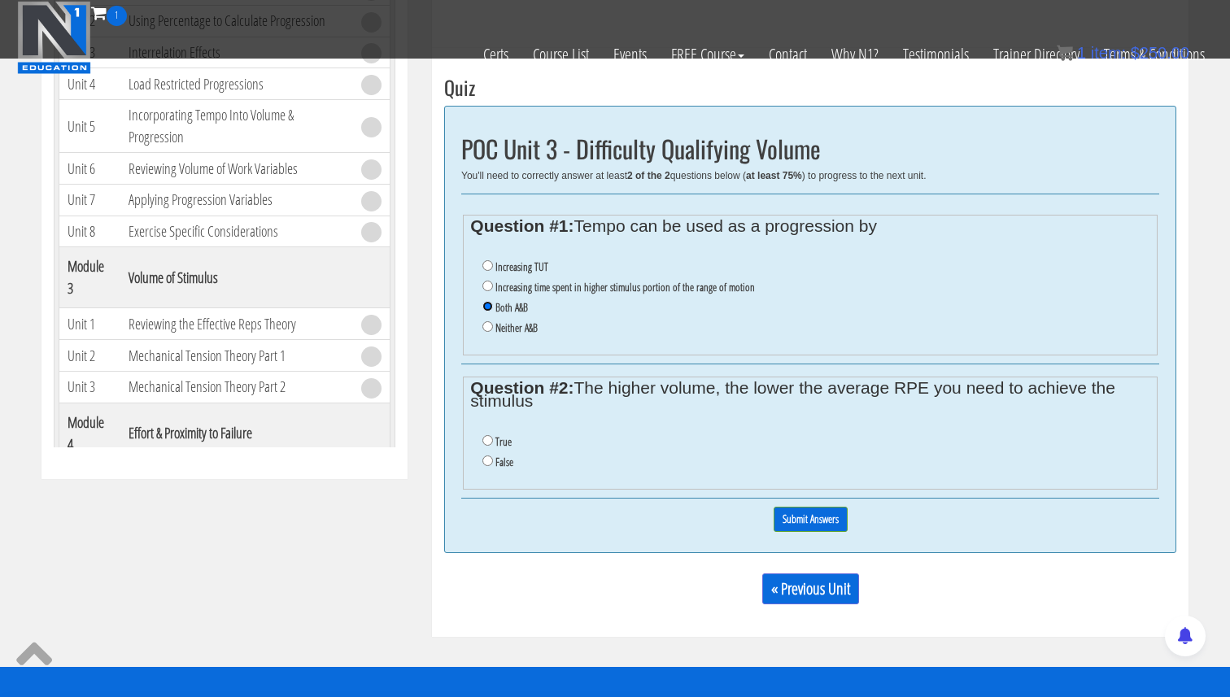
scroll to position [556, 0]
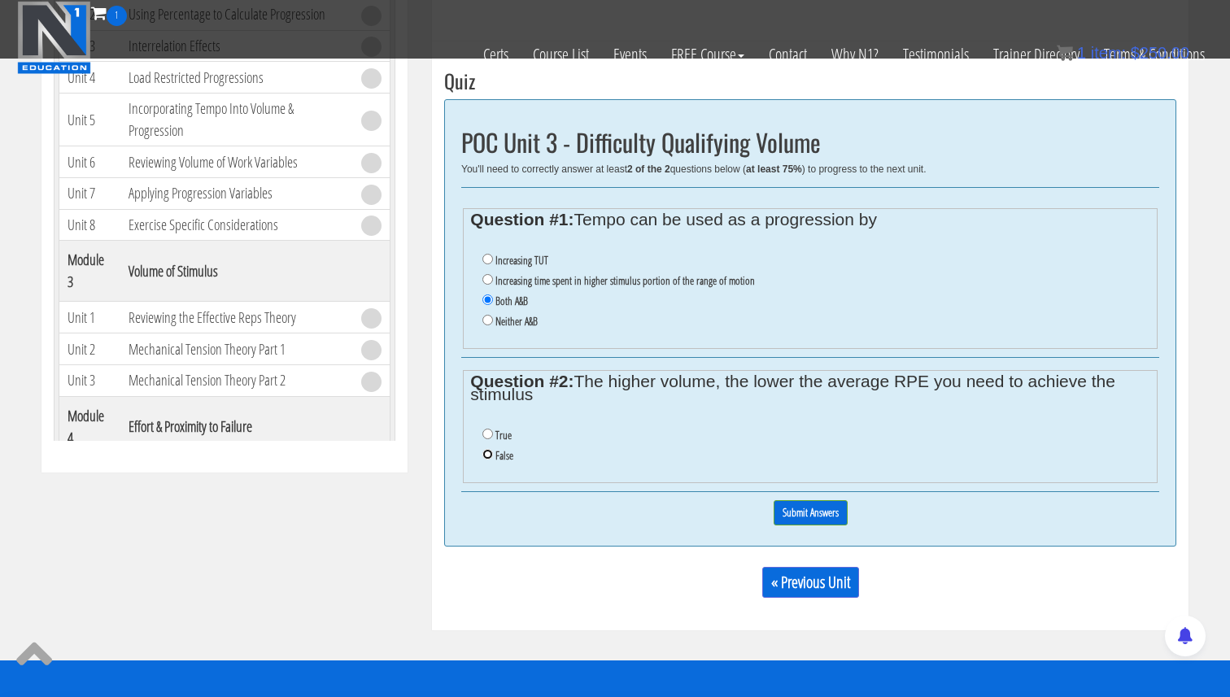
click at [490, 455] on input "False" at bounding box center [487, 454] width 11 height 11
radio input "true"
click at [486, 436] on input "True" at bounding box center [487, 434] width 11 height 11
radio input "true"
click at [812, 513] on input "Submit Answers" at bounding box center [810, 512] width 74 height 25
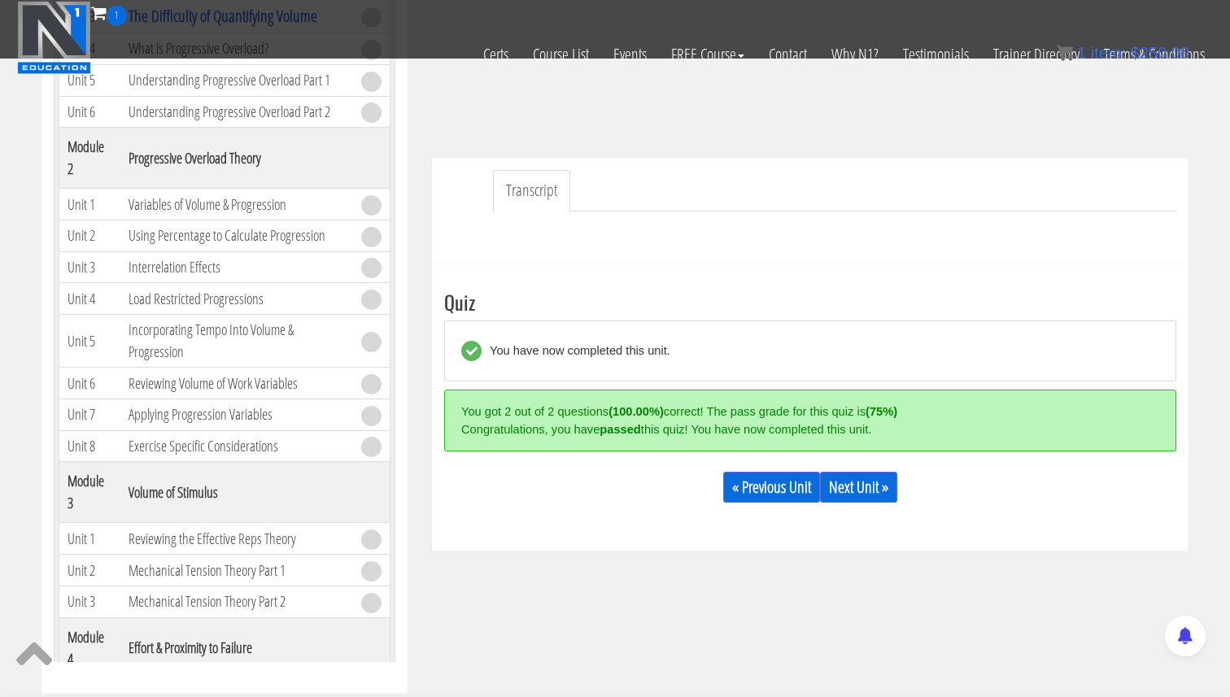
scroll to position [319, 0]
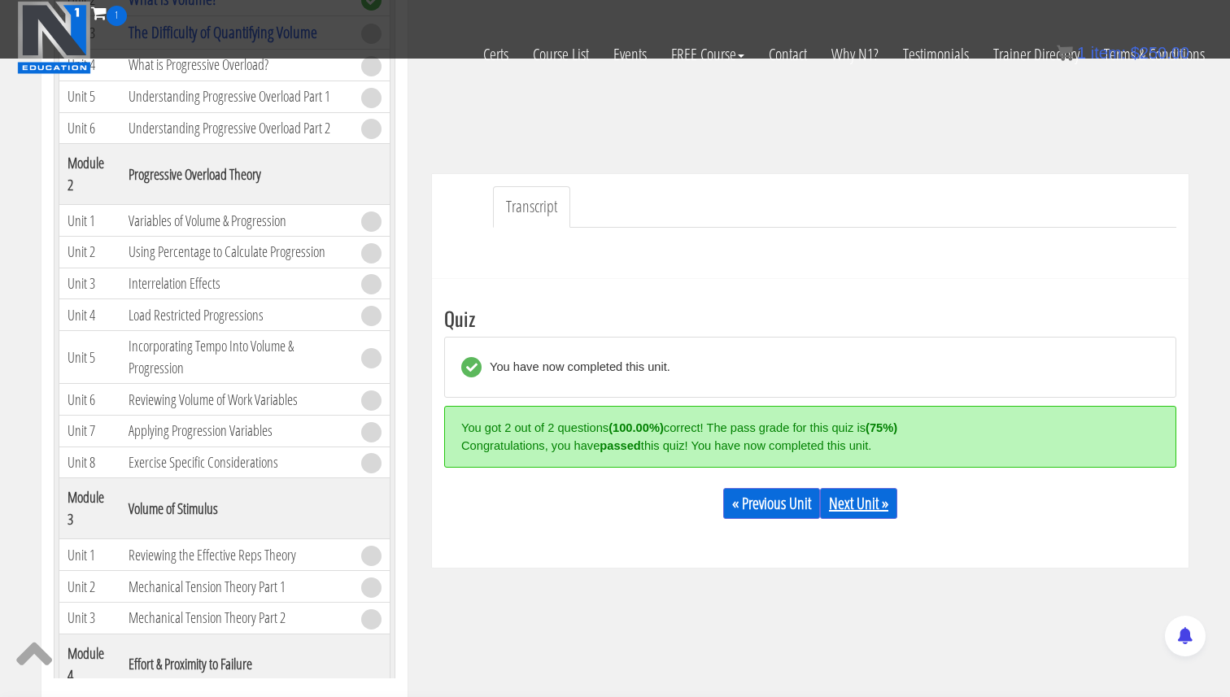
click at [858, 514] on link "Next Unit »" at bounding box center [858, 503] width 77 height 31
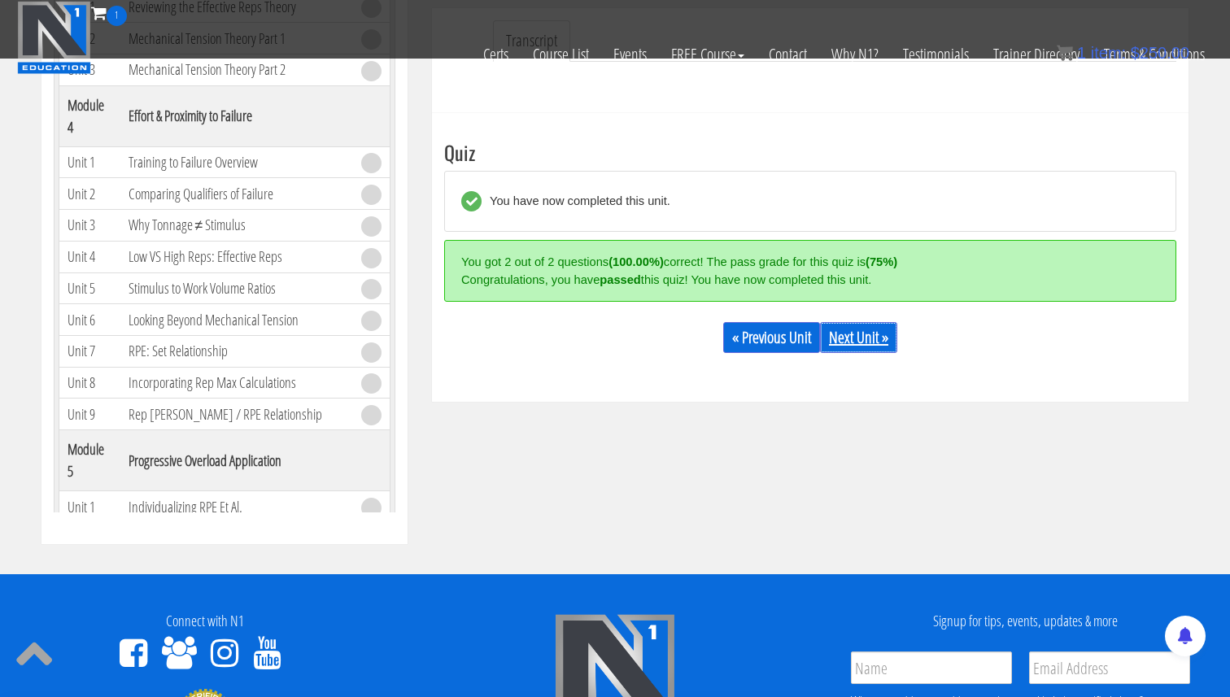
scroll to position [609, 0]
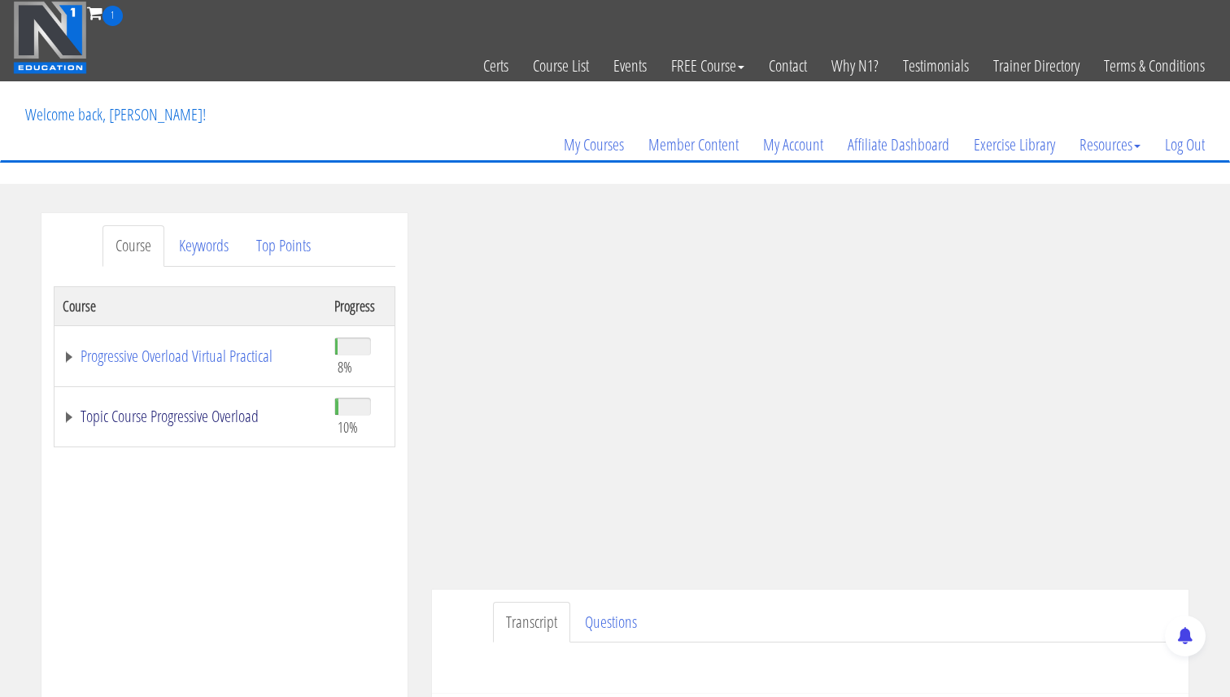
click at [70, 416] on link "Topic Course Progressive Overload" at bounding box center [190, 416] width 255 height 16
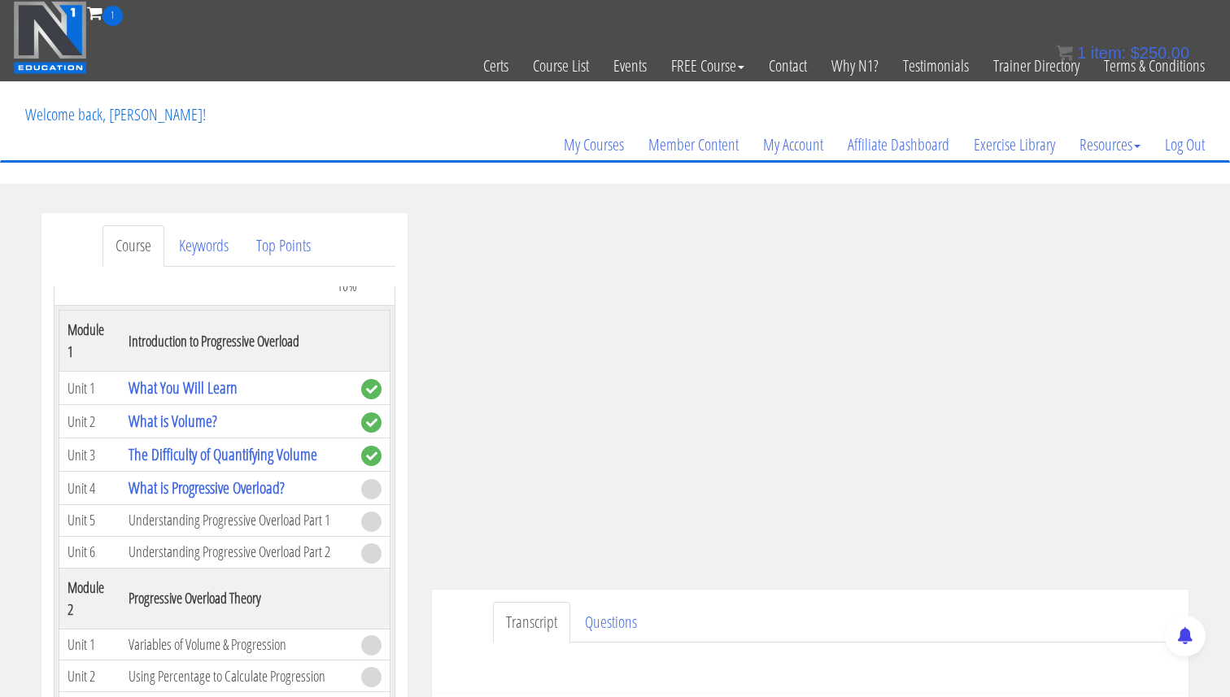
scroll to position [131, 0]
